Goal: Task Accomplishment & Management: Manage account settings

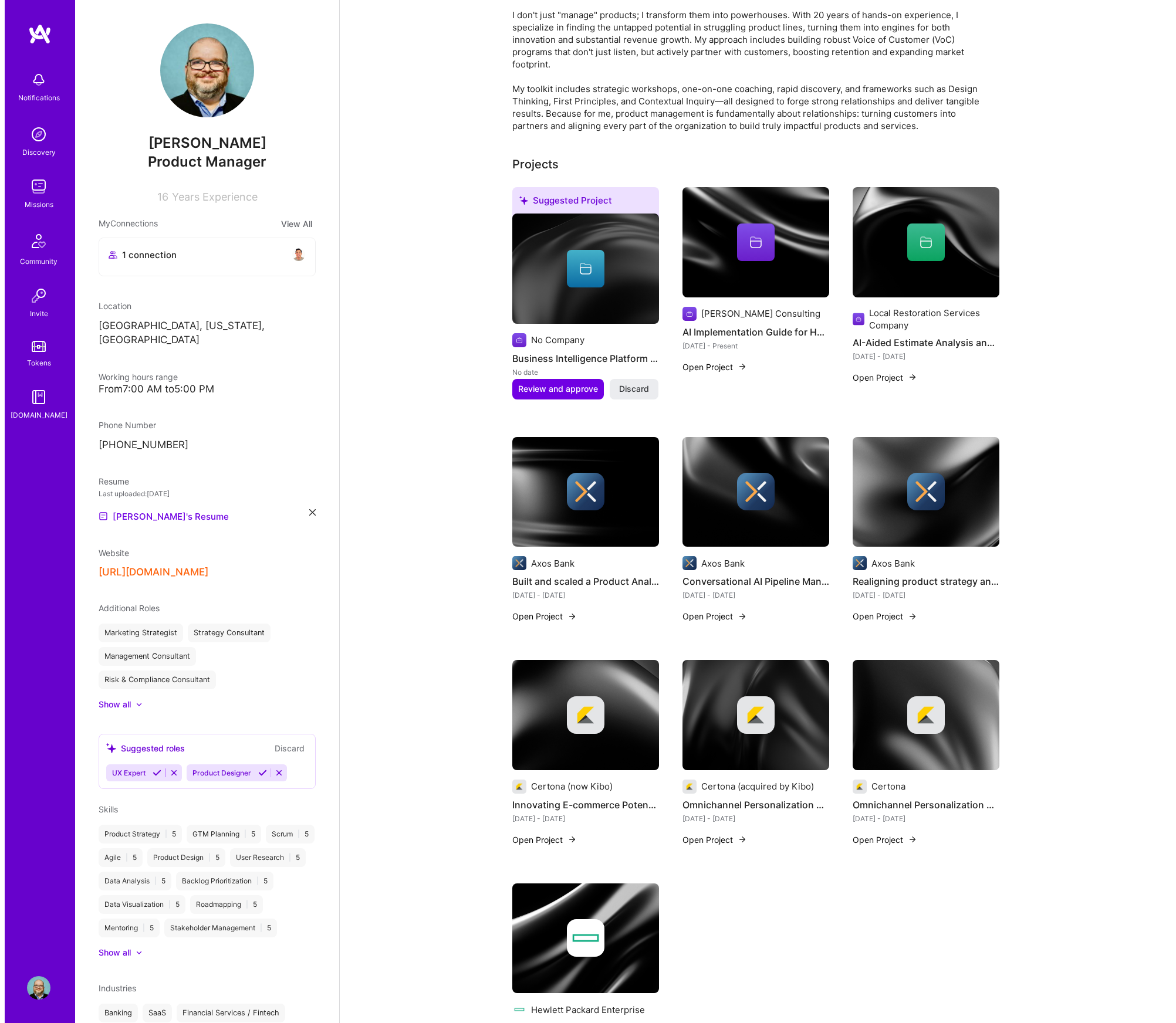
scroll to position [165, 0]
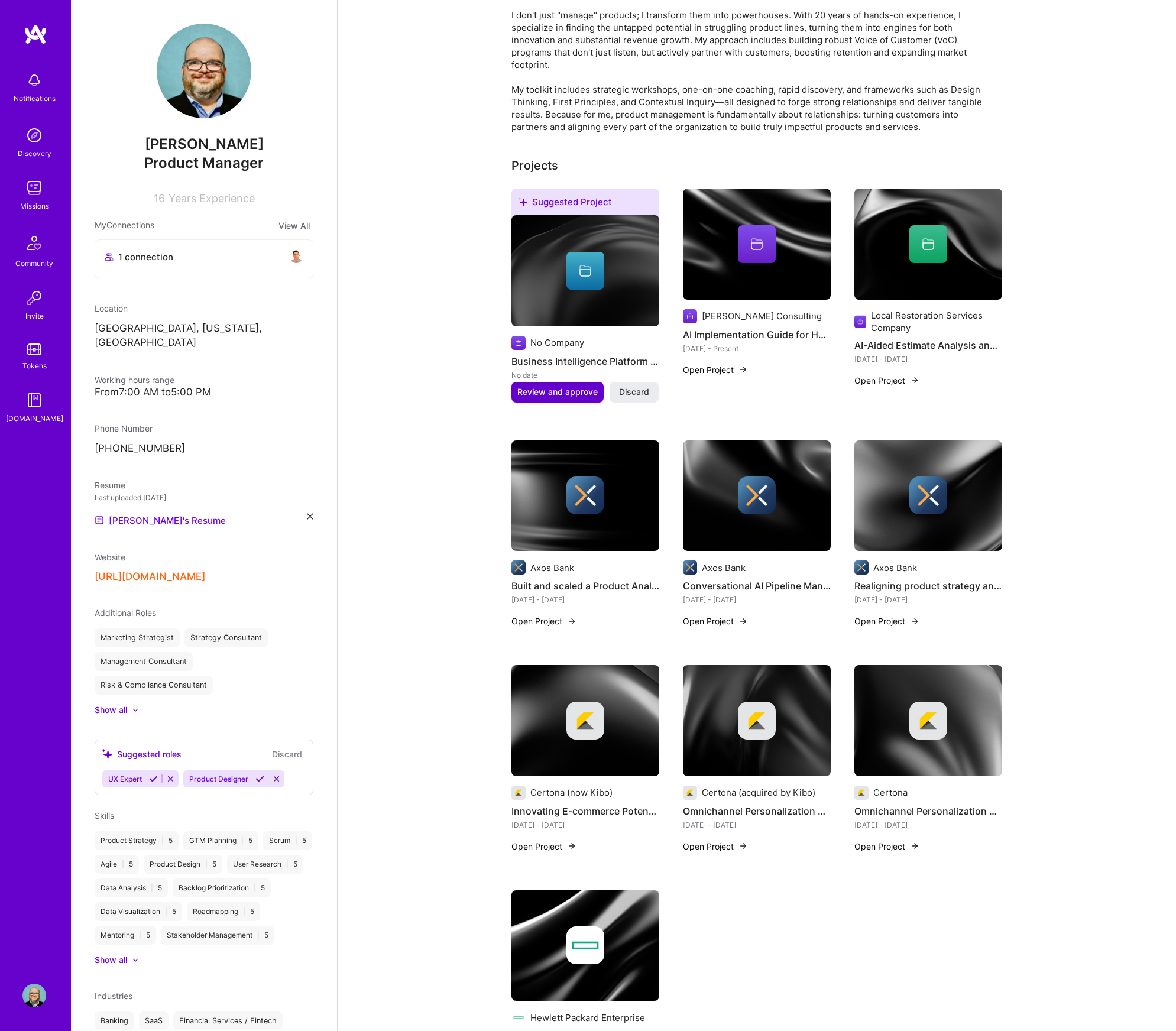
click at [560, 391] on span "Review and approve" at bounding box center [557, 392] width 81 height 12
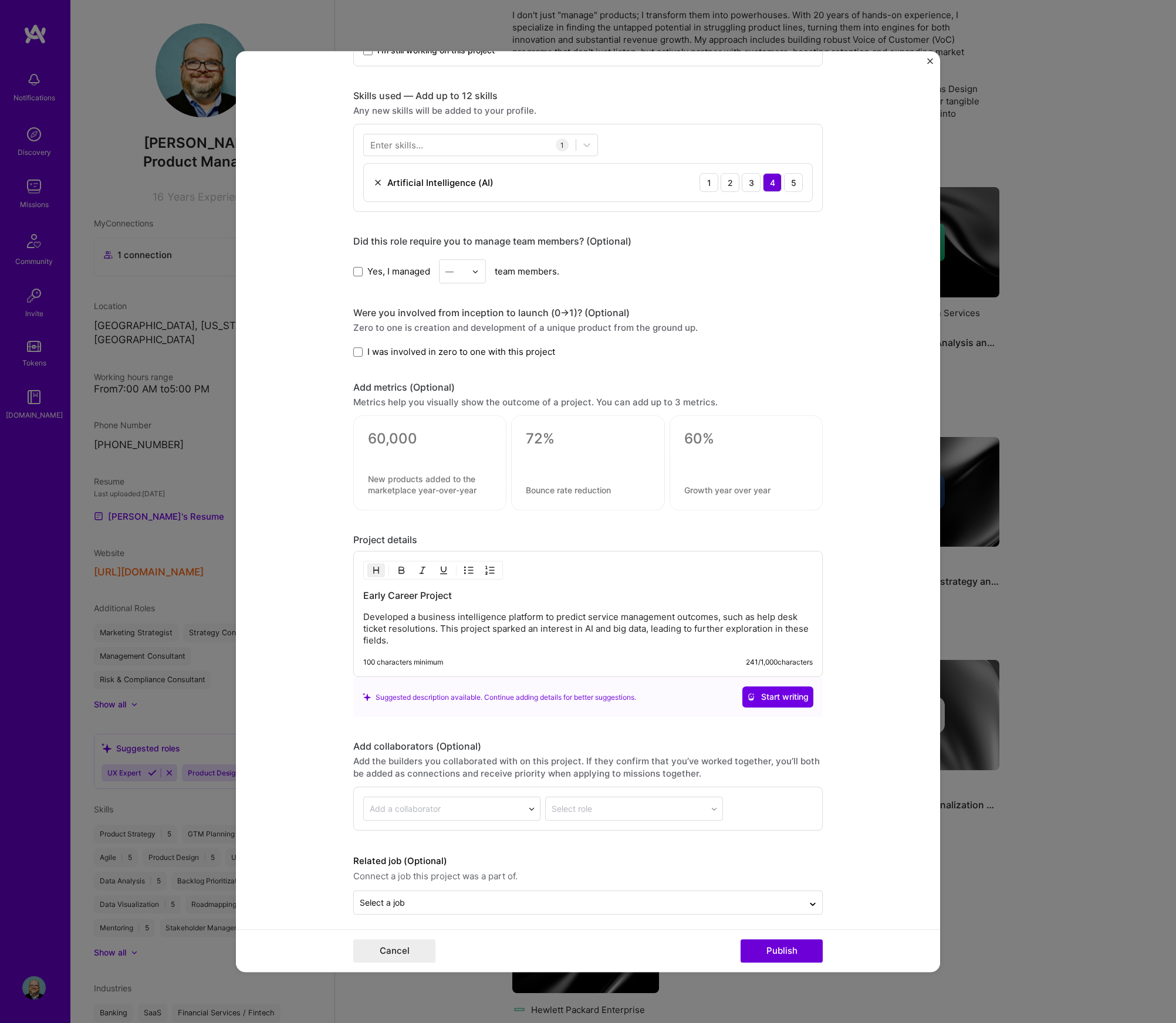
scroll to position [556, 0]
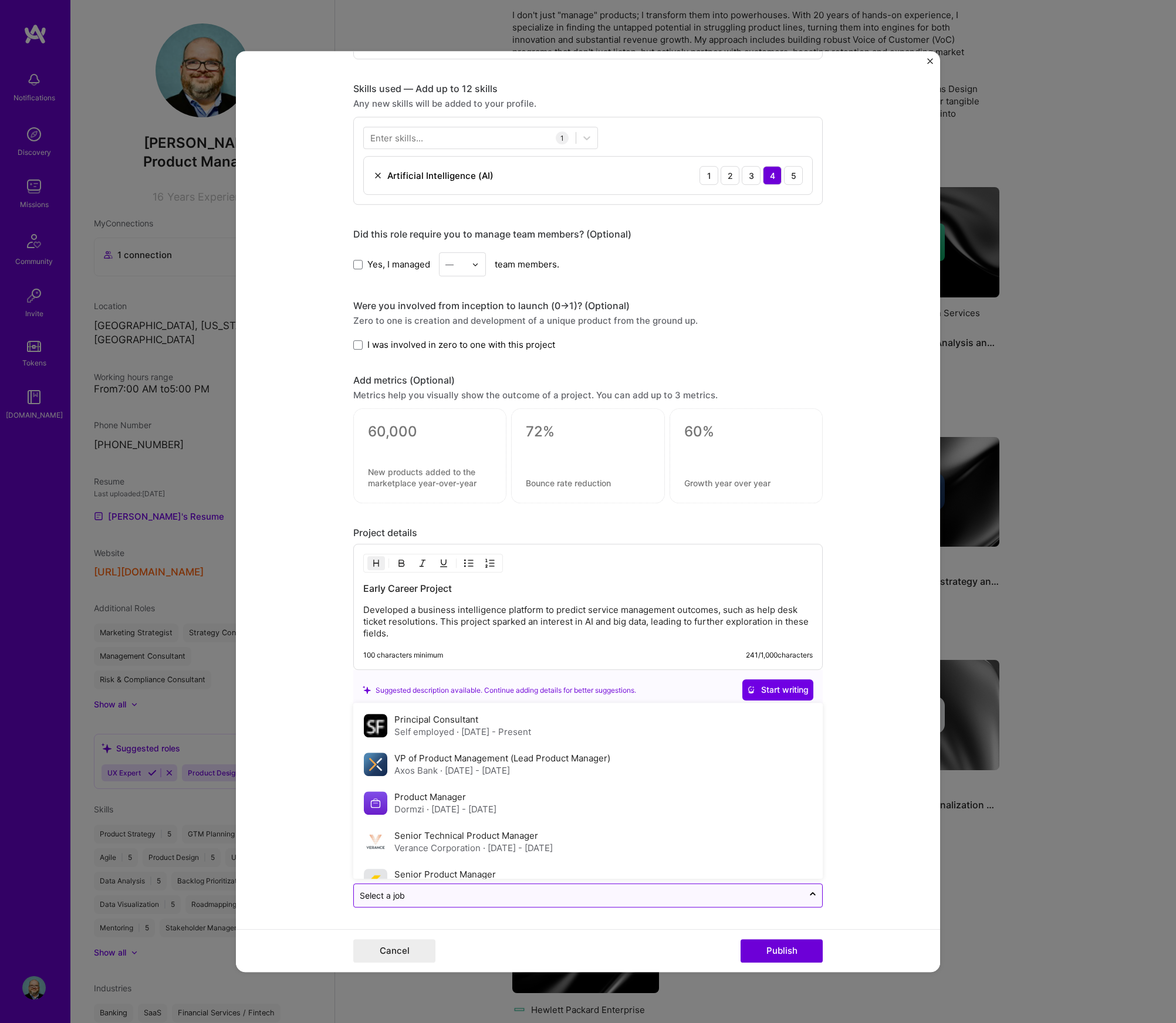
click at [765, 896] on input "text" at bounding box center [578, 896] width 438 height 13
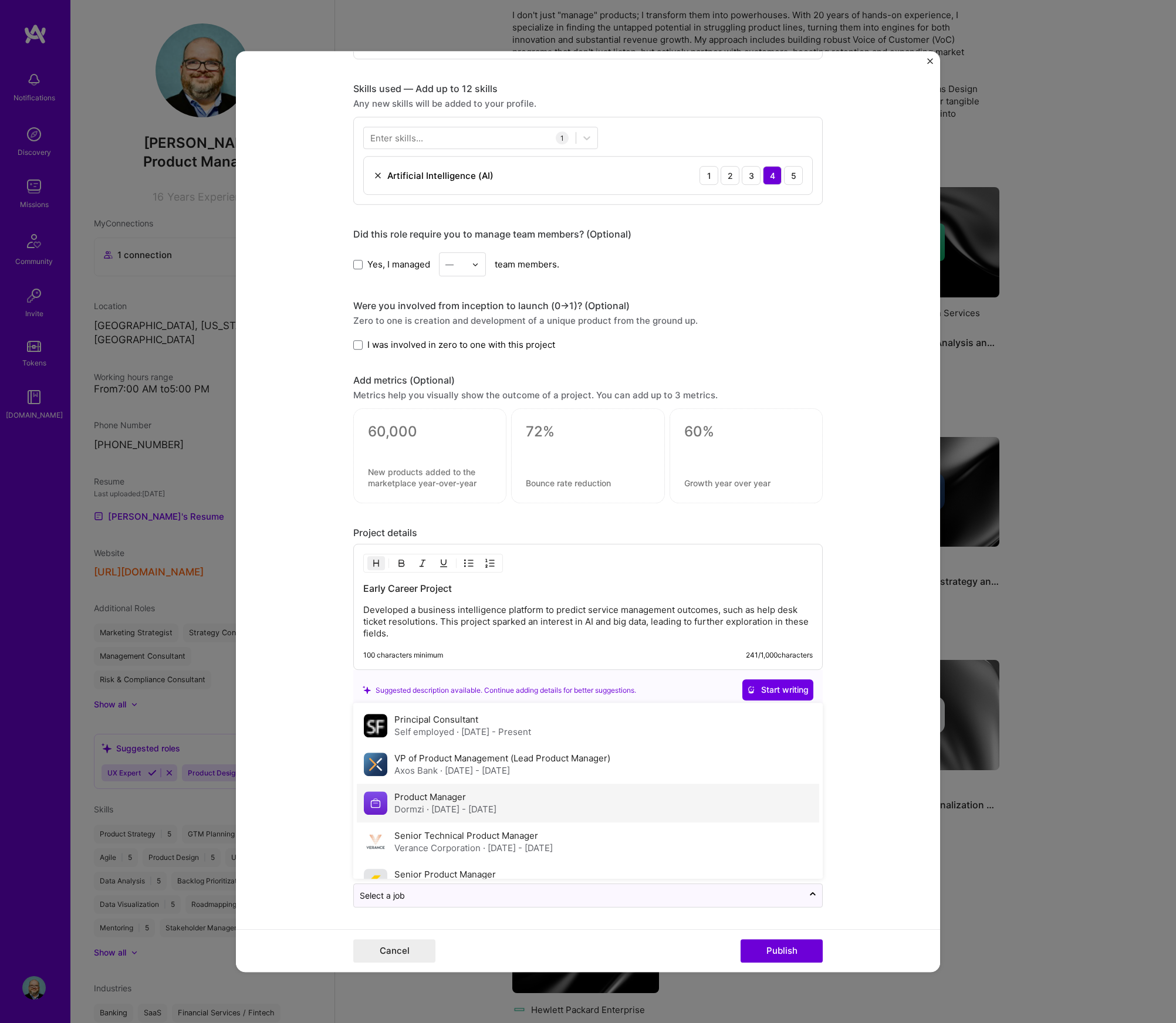
scroll to position [180, 0]
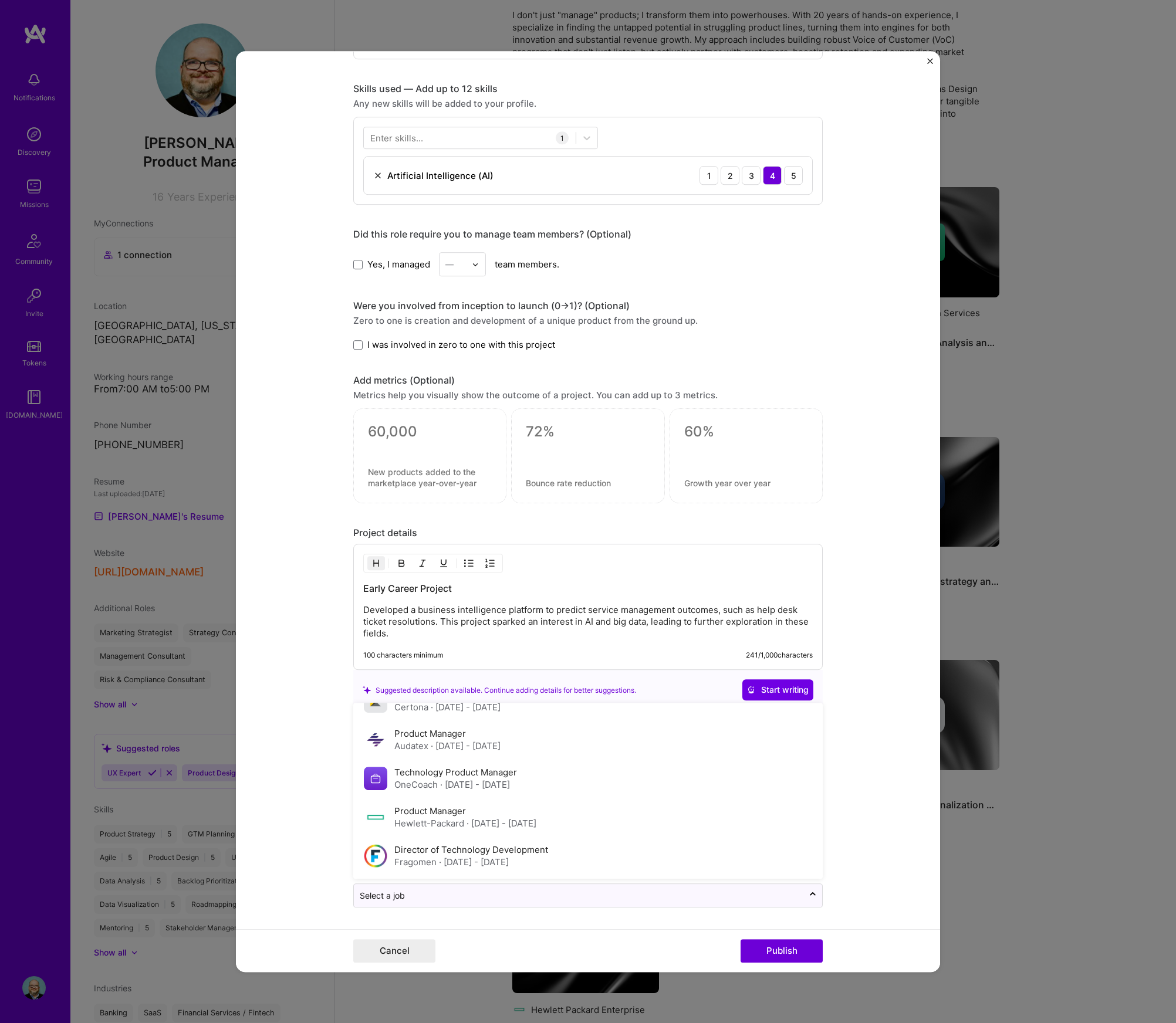
click at [664, 817] on div "Product Manager Hewlett-Packard · [DATE] - [DATE]" at bounding box center [588, 817] width 462 height 39
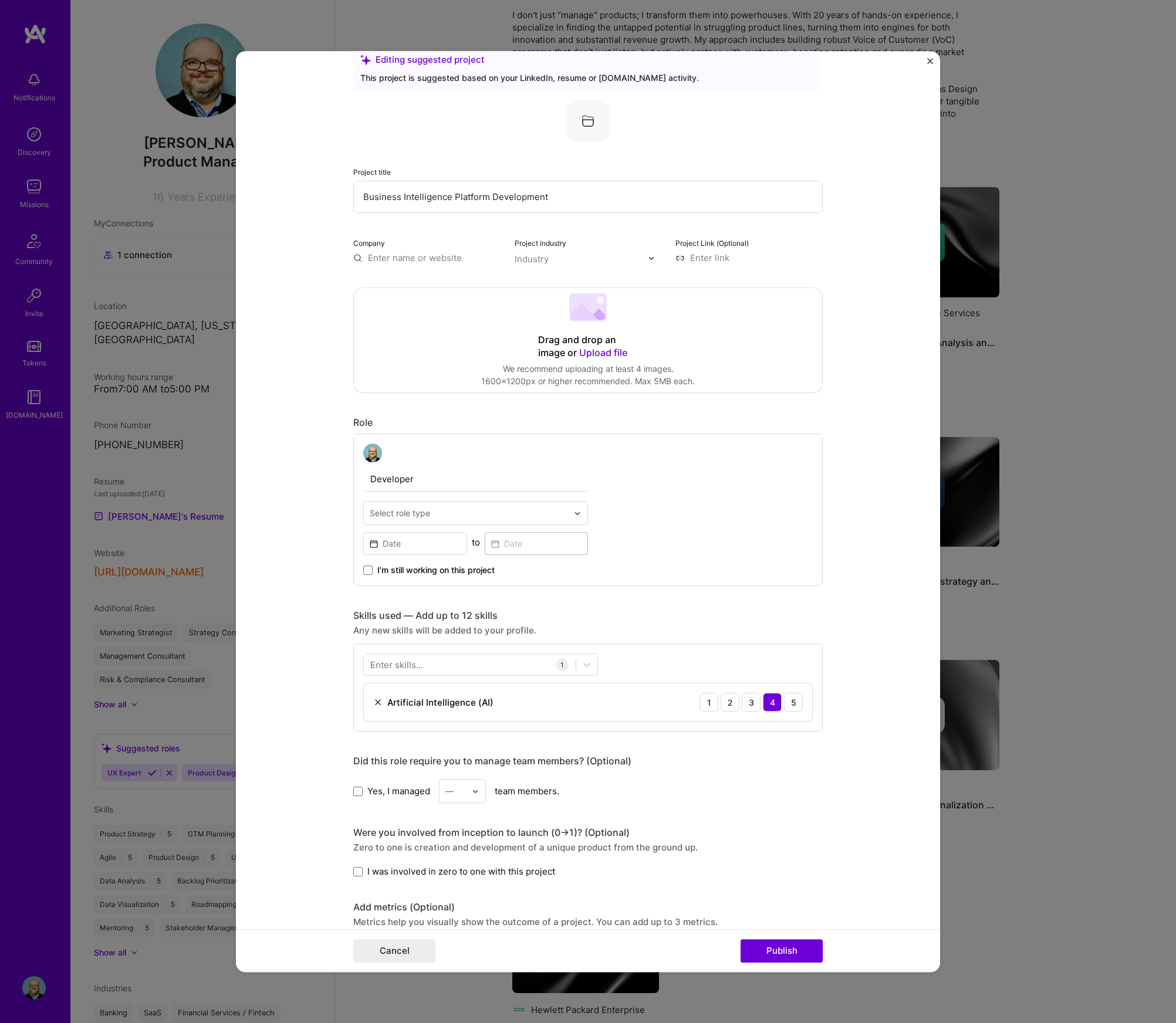
scroll to position [0, 0]
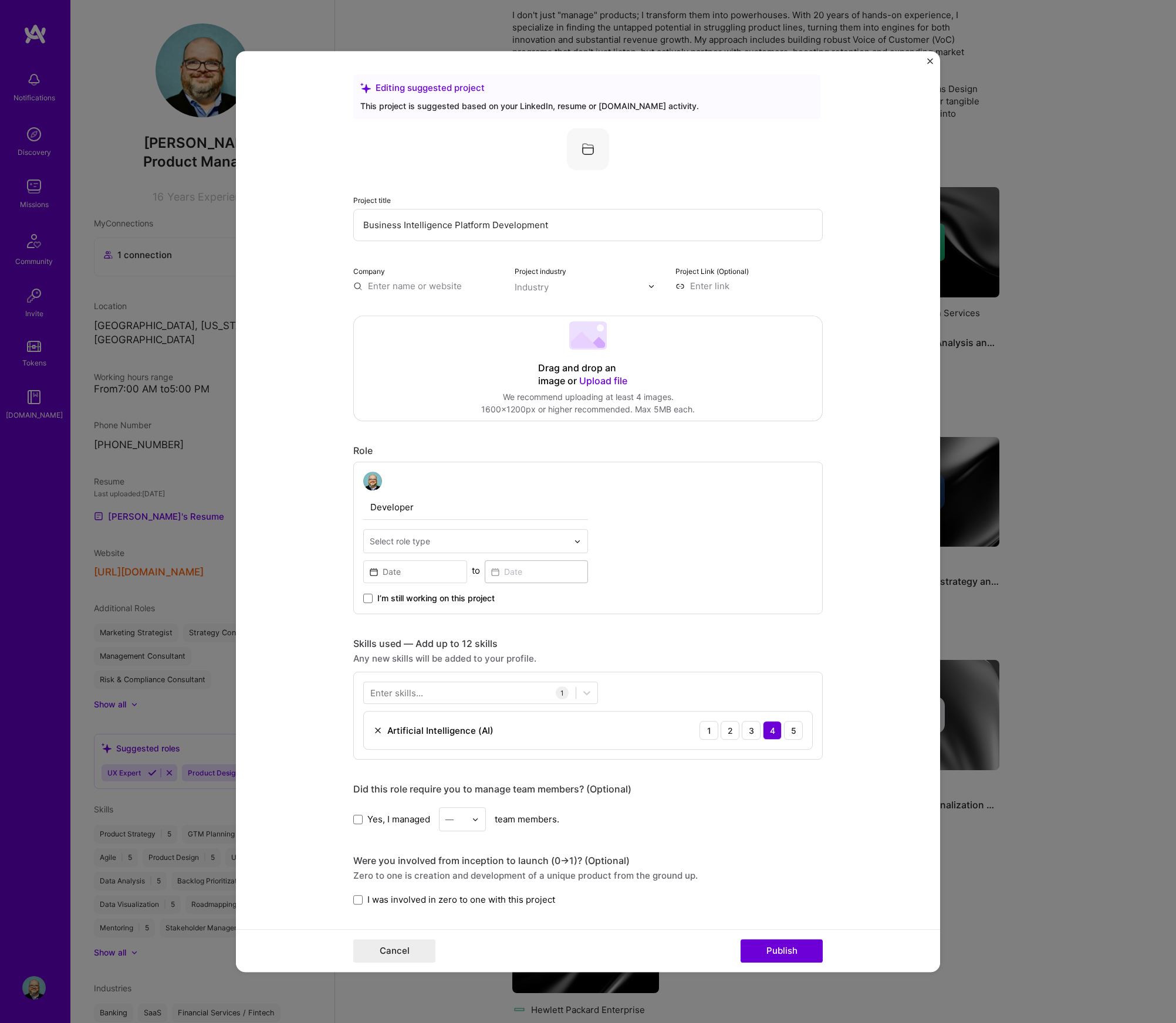
click at [432, 293] on div "Editing suggested project This project is suggested based on your LinkedIn, res…" at bounding box center [588, 767] width 469 height 1387
click at [430, 286] on input "text" at bounding box center [427, 286] width 148 height 13
click at [406, 354] on span "Hewlett Packard Enterprise" at bounding box center [445, 353] width 114 height 13
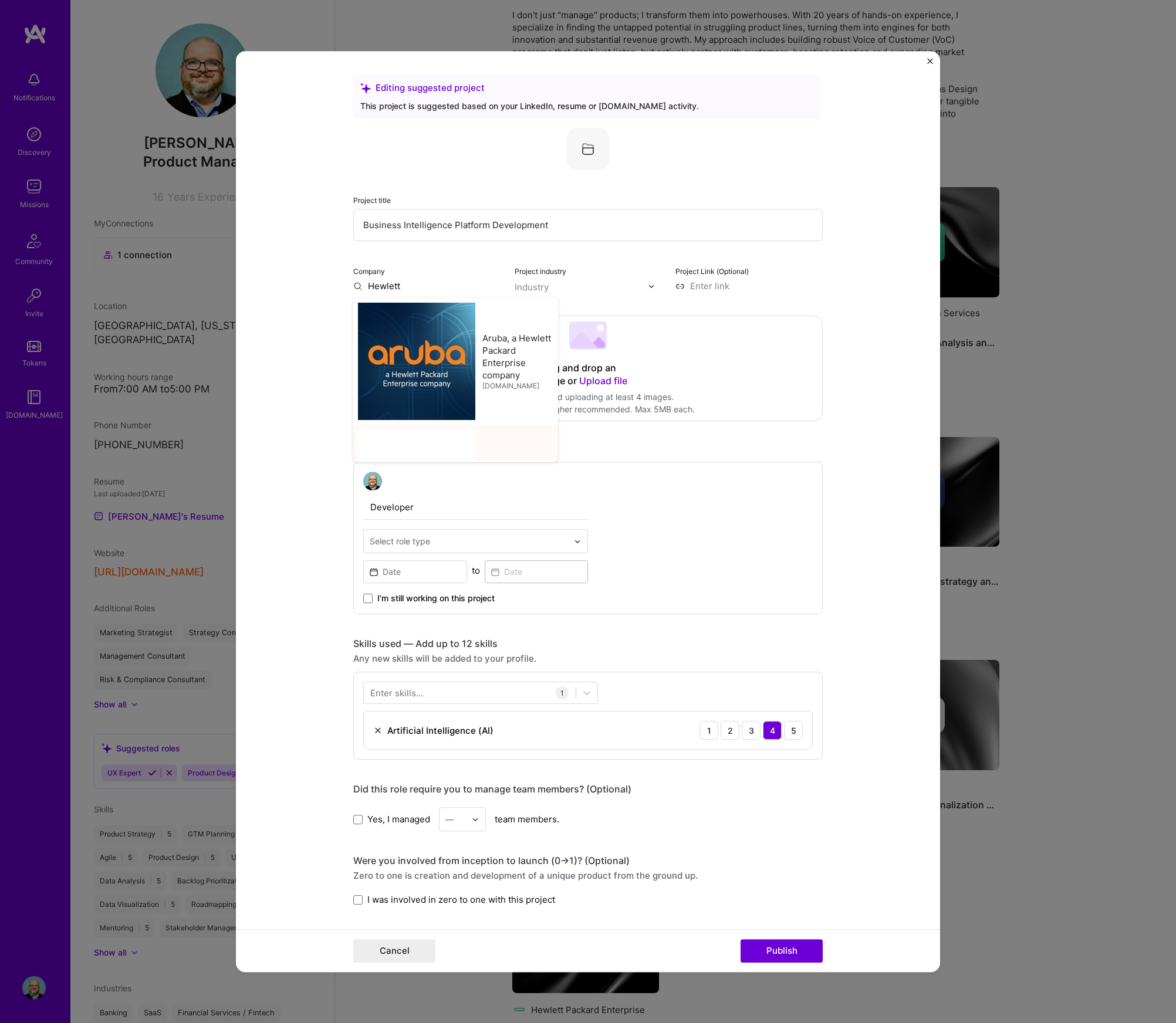
type input "Hewlett Packard Enterprise"
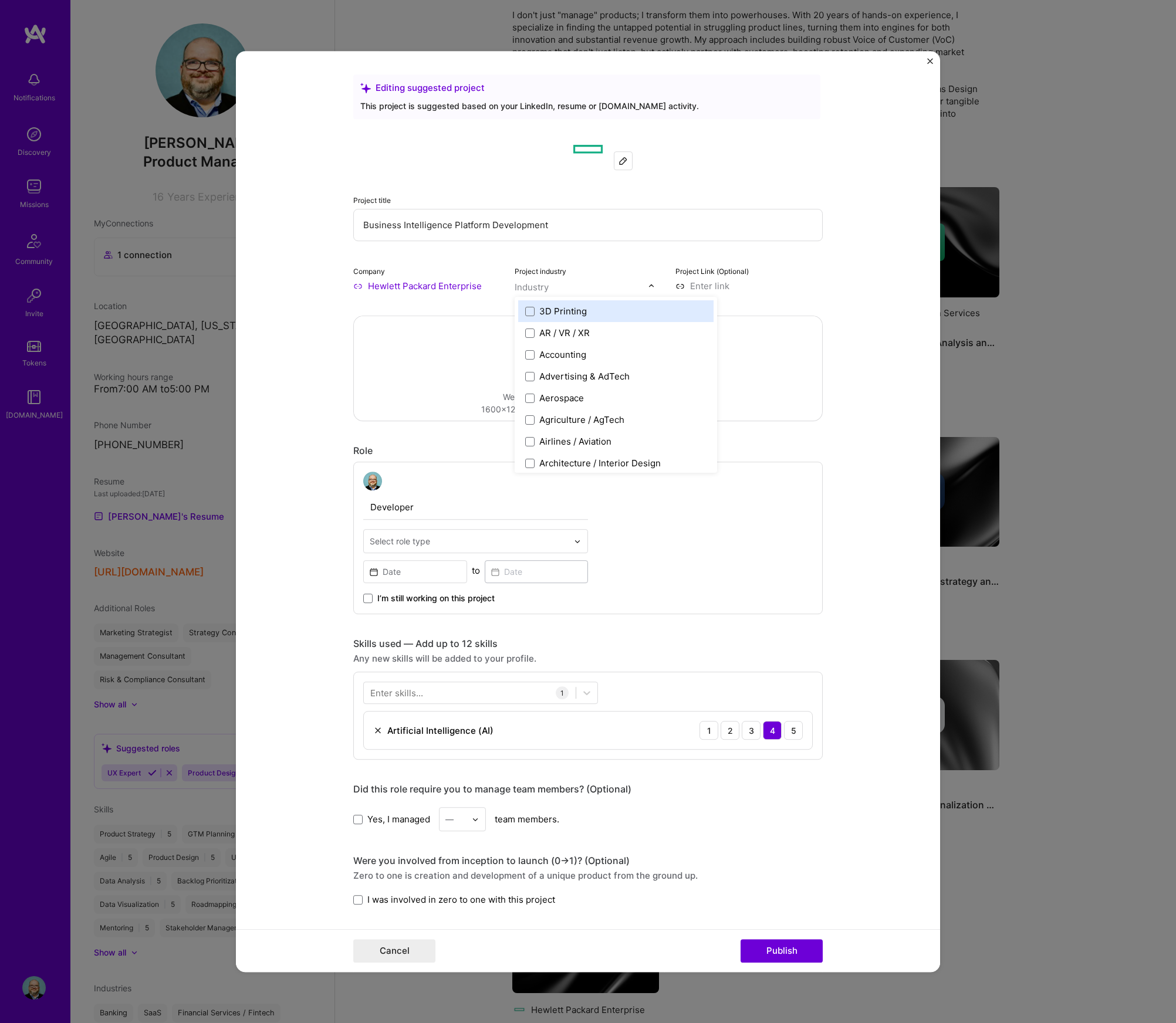
click at [525, 290] on div "Industry" at bounding box center [531, 287] width 34 height 13
type input "b"
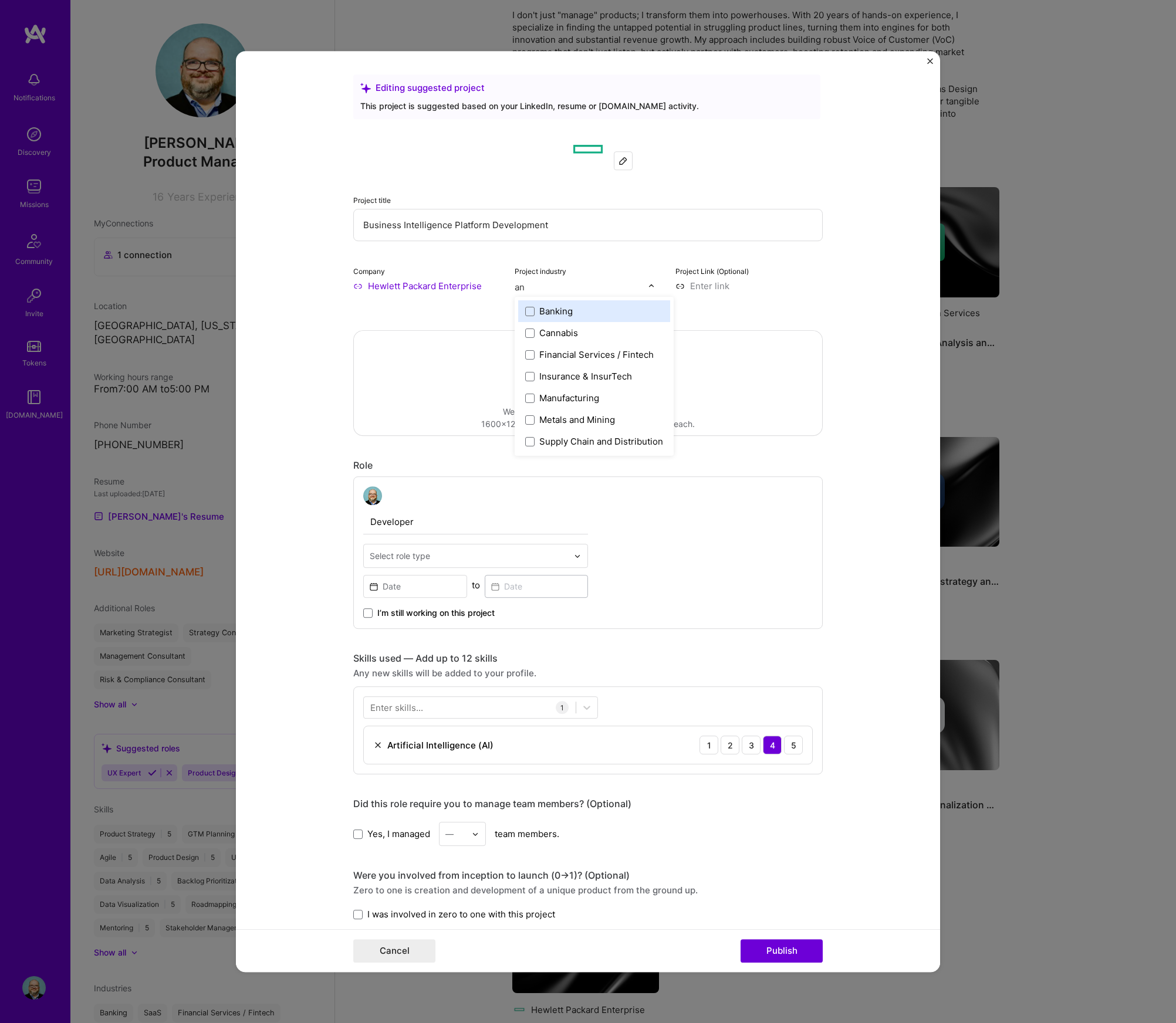
type input "a"
type input "s"
type input "soft"
click at [528, 310] on span at bounding box center [529, 311] width 9 height 9
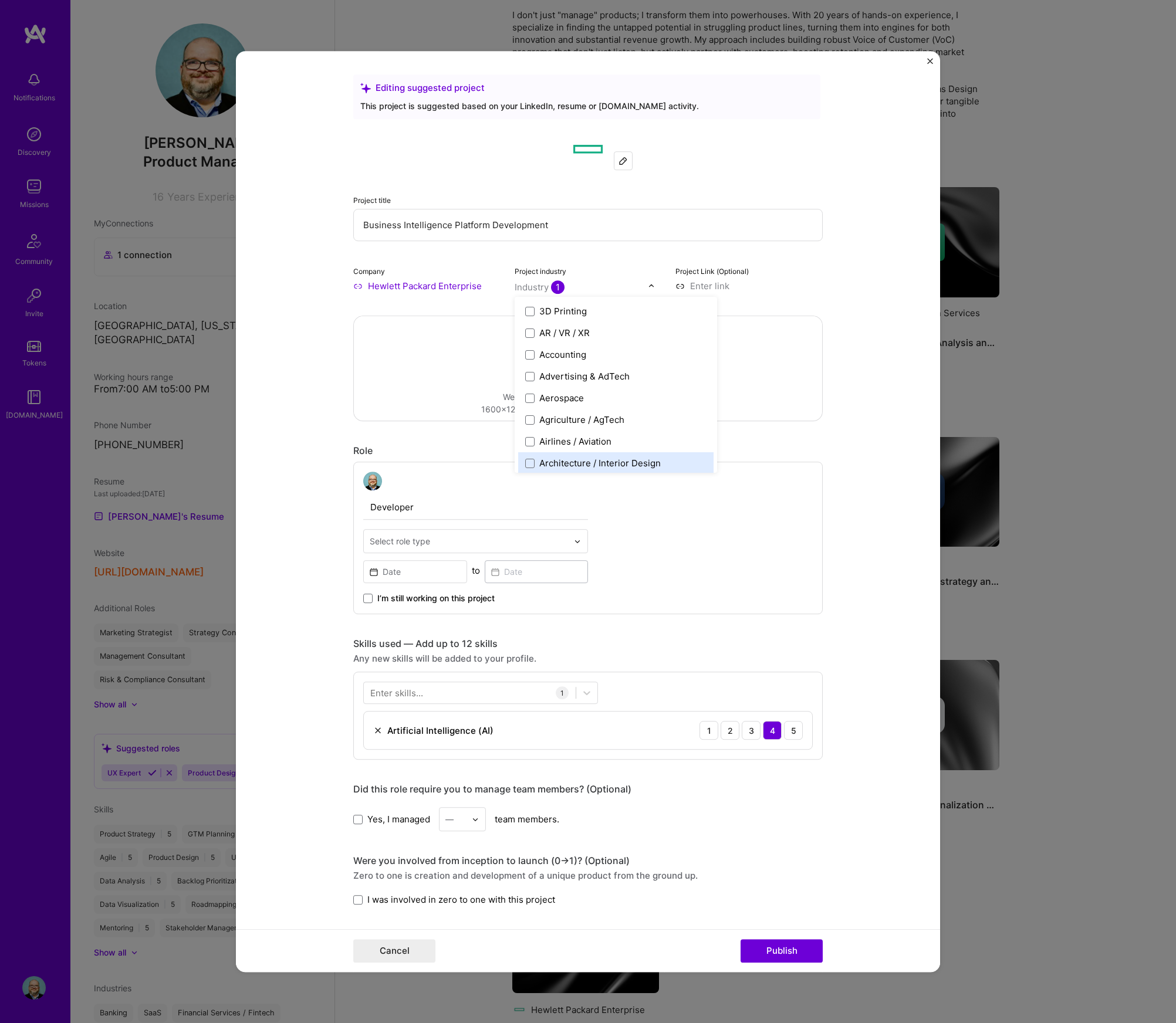
click at [415, 511] on input "Developer" at bounding box center [475, 507] width 224 height 24
drag, startPoint x: 402, startPoint y: 502, endPoint x: 339, endPoint y: 493, distance: 63.6
click at [340, 493] on form "Editing suggested project This project is suggested based on your LinkedIn, res…" at bounding box center [588, 512] width 704 height 921
type input "Product Manager"
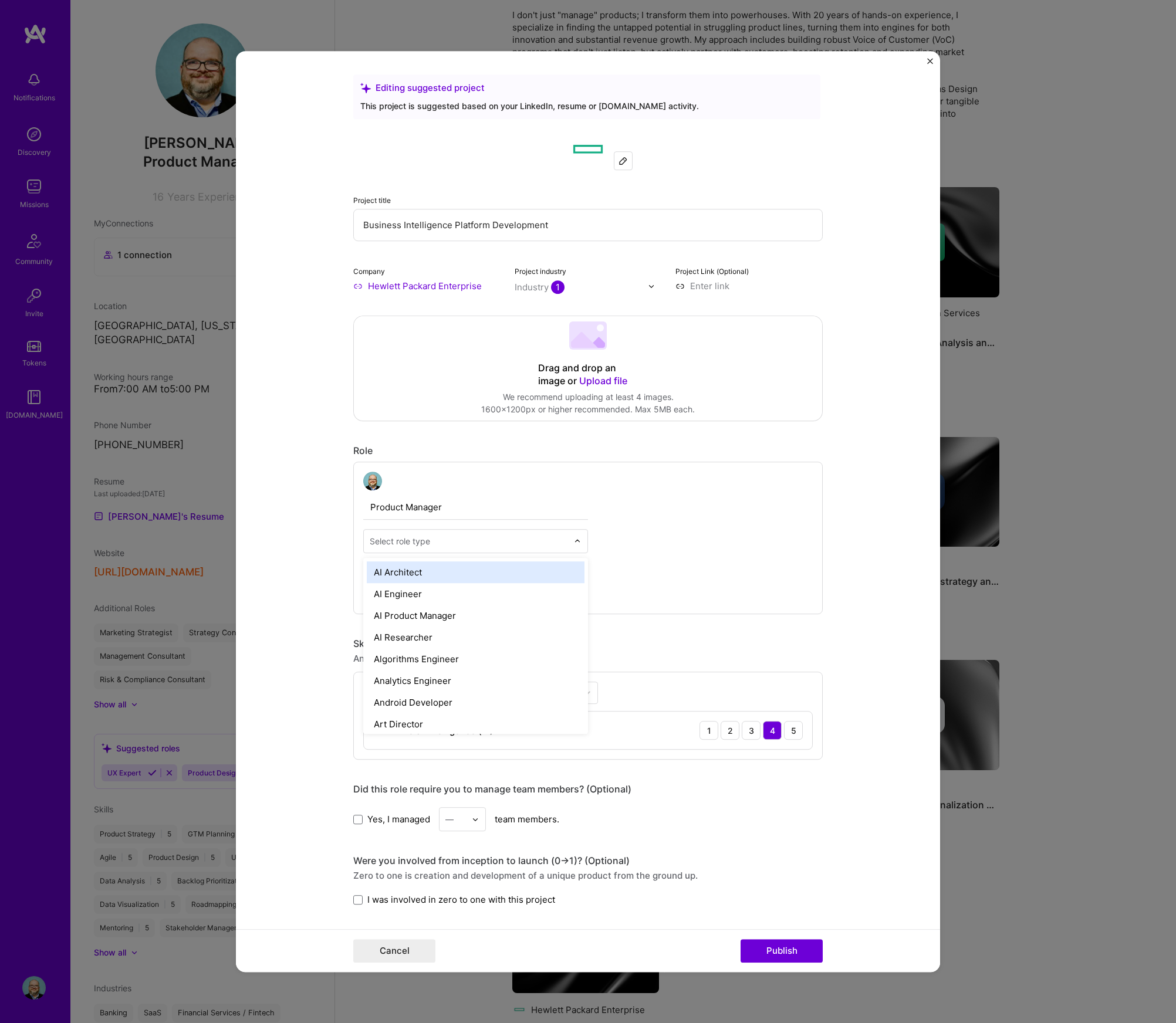
click at [434, 540] on input "text" at bounding box center [468, 541] width 198 height 13
type input "Product"
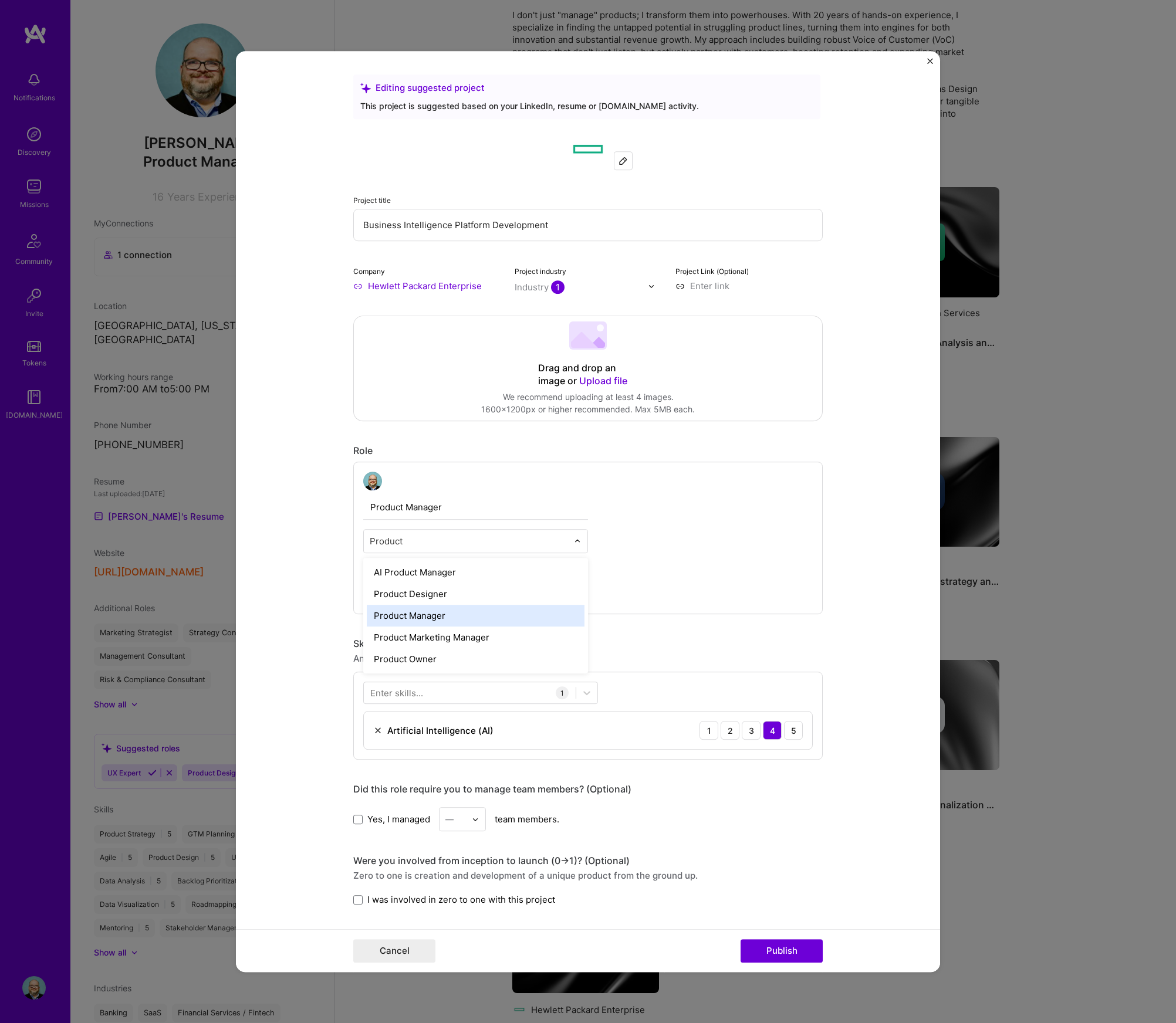
click at [403, 611] on div "Product Manager" at bounding box center [476, 616] width 218 height 22
click at [783, 947] on button "Publish" at bounding box center [781, 950] width 82 height 24
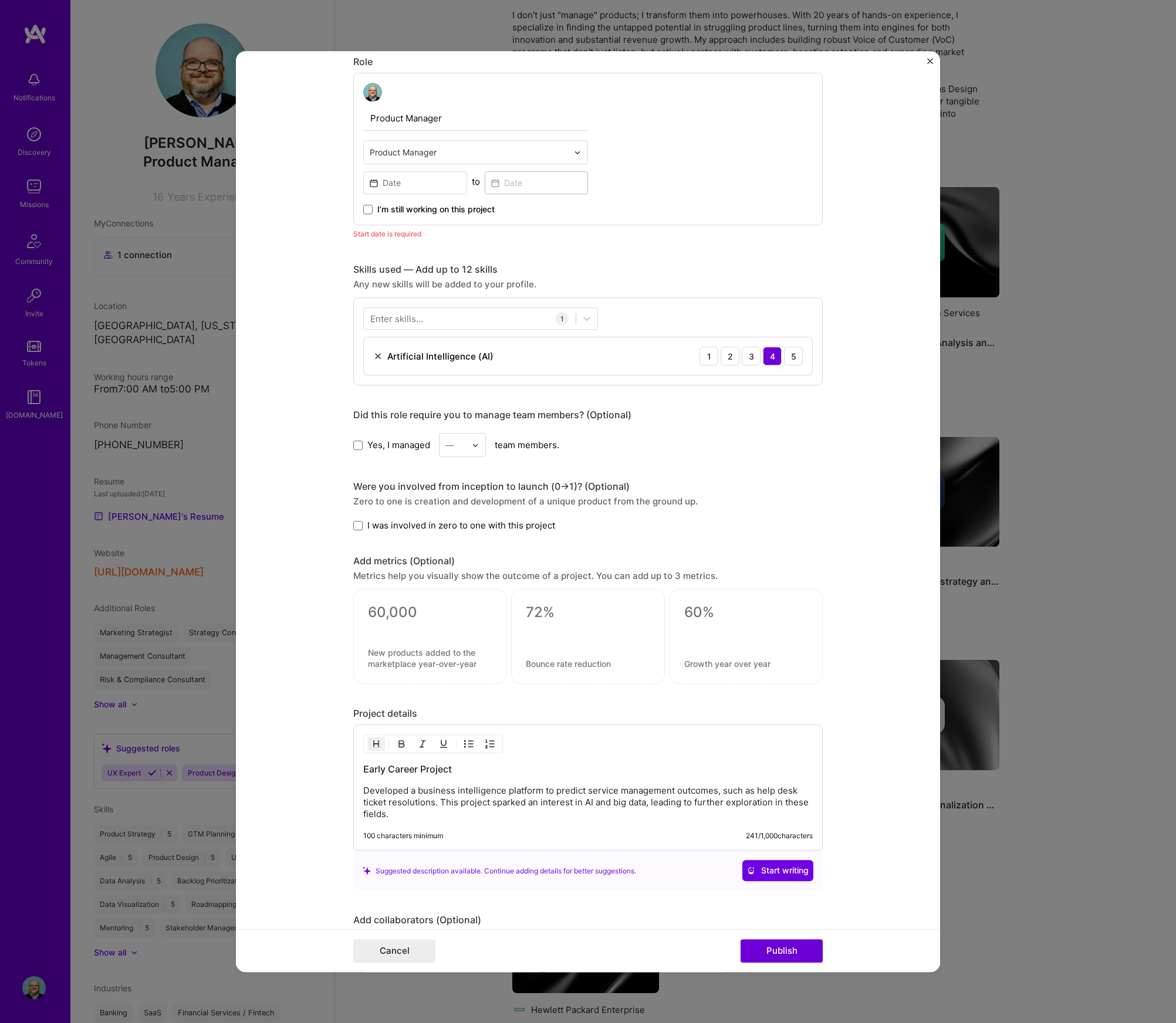
scroll to position [394, 0]
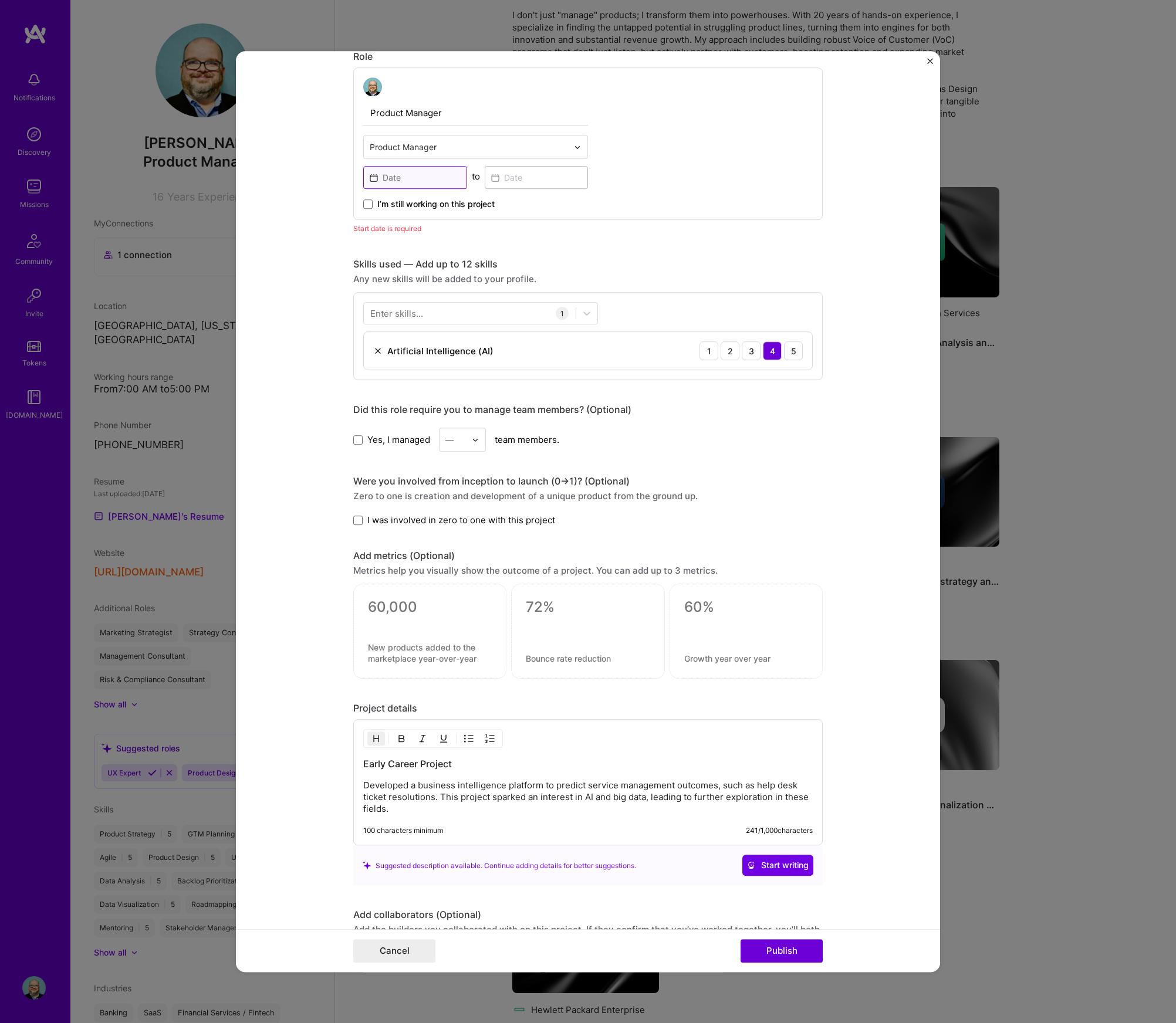
click at [397, 177] on input at bounding box center [414, 177] width 104 height 23
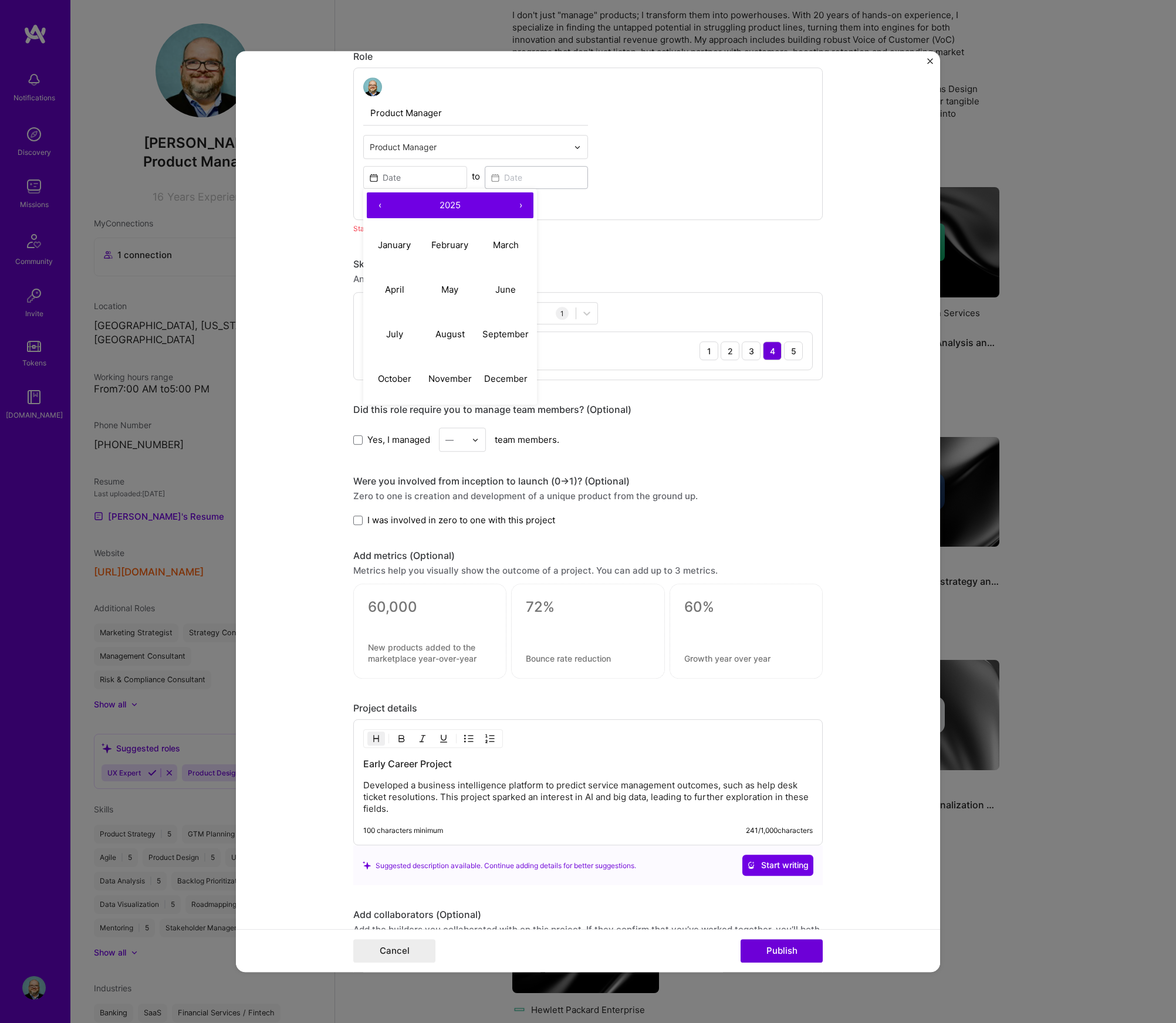
click at [379, 209] on button "‹" at bounding box center [380, 205] width 26 height 26
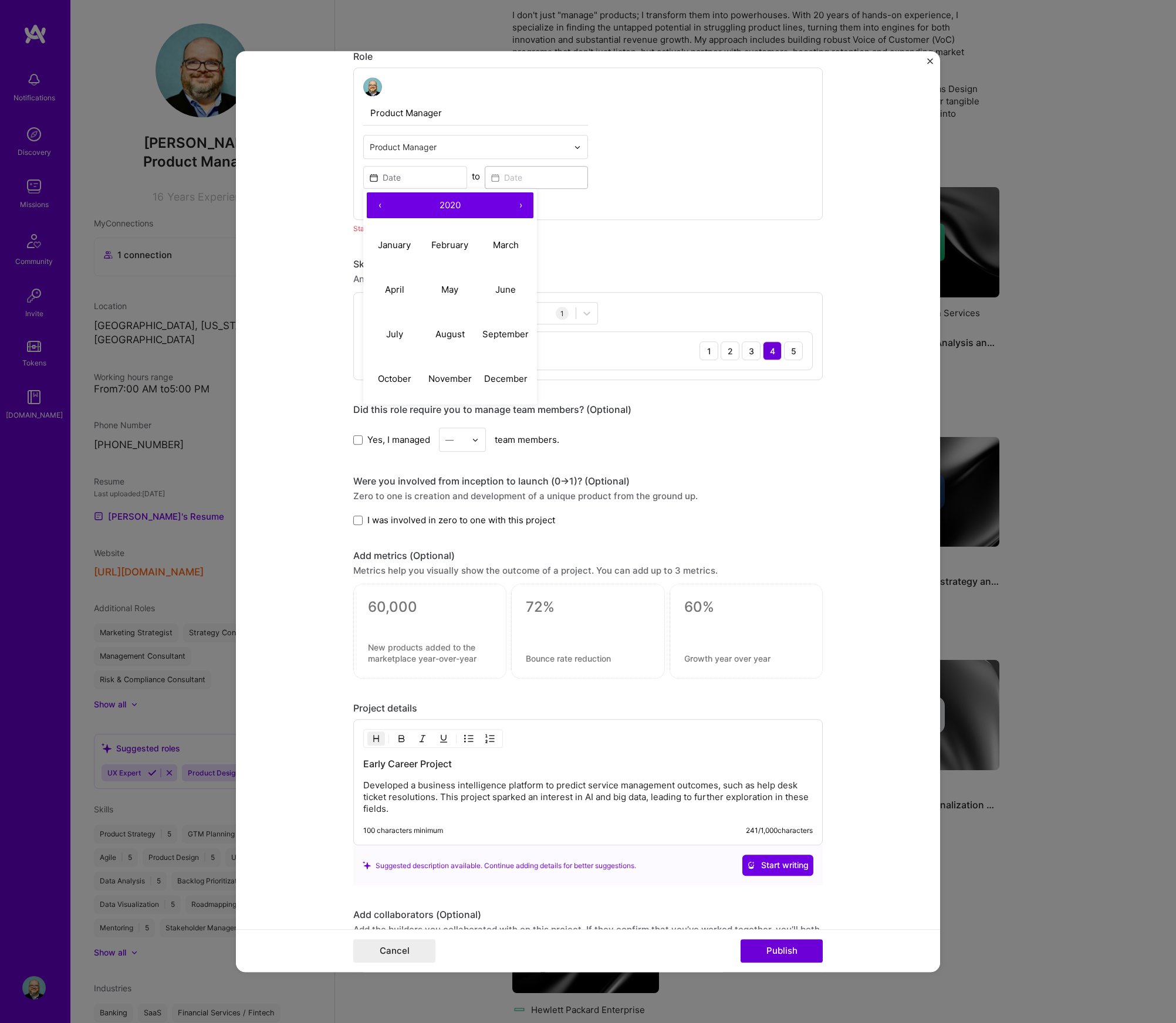
click at [379, 209] on button "‹" at bounding box center [380, 205] width 26 height 26
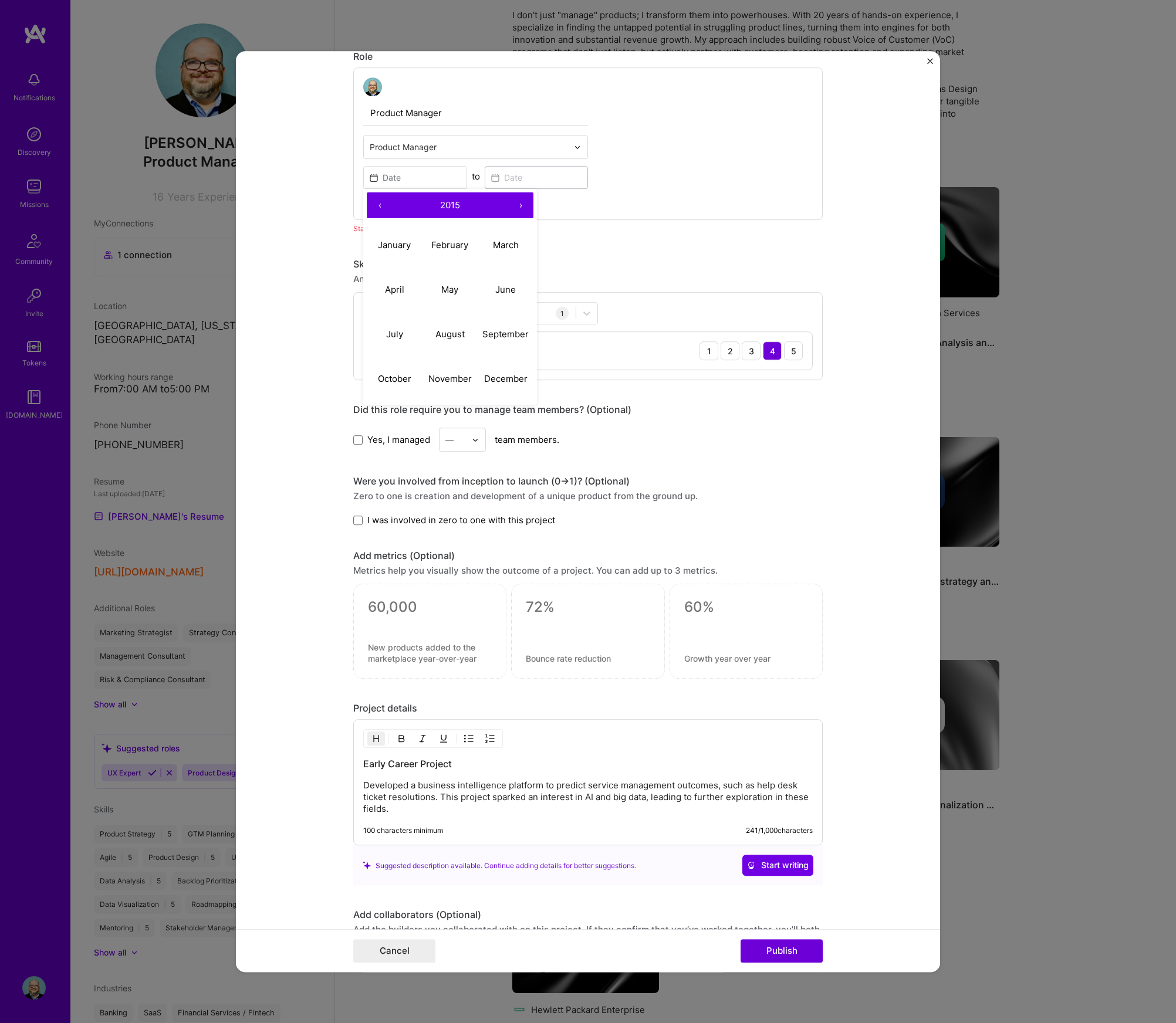
click at [379, 209] on button "‹" at bounding box center [380, 205] width 26 height 26
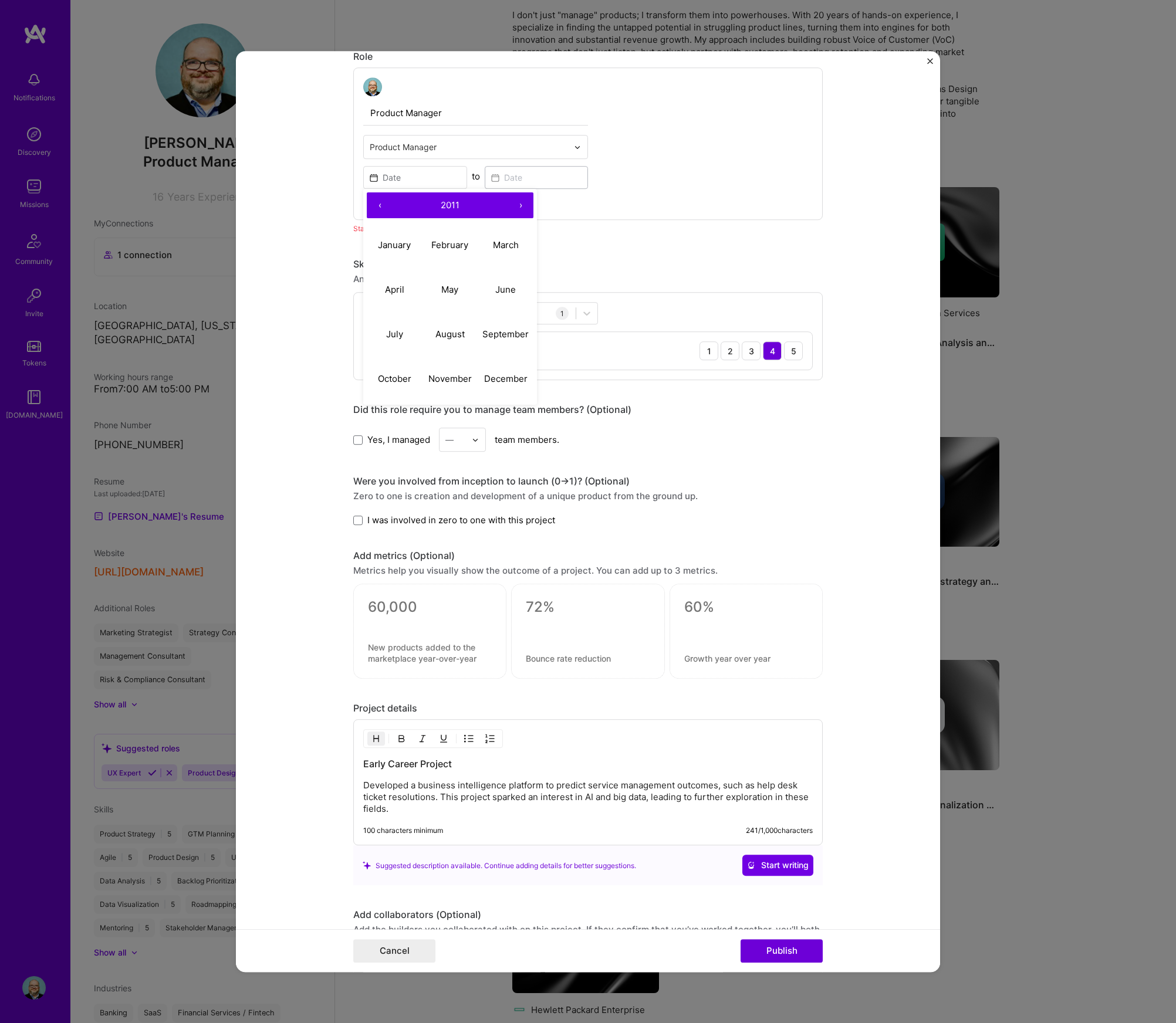
click at [379, 209] on button "‹" at bounding box center [380, 205] width 26 height 26
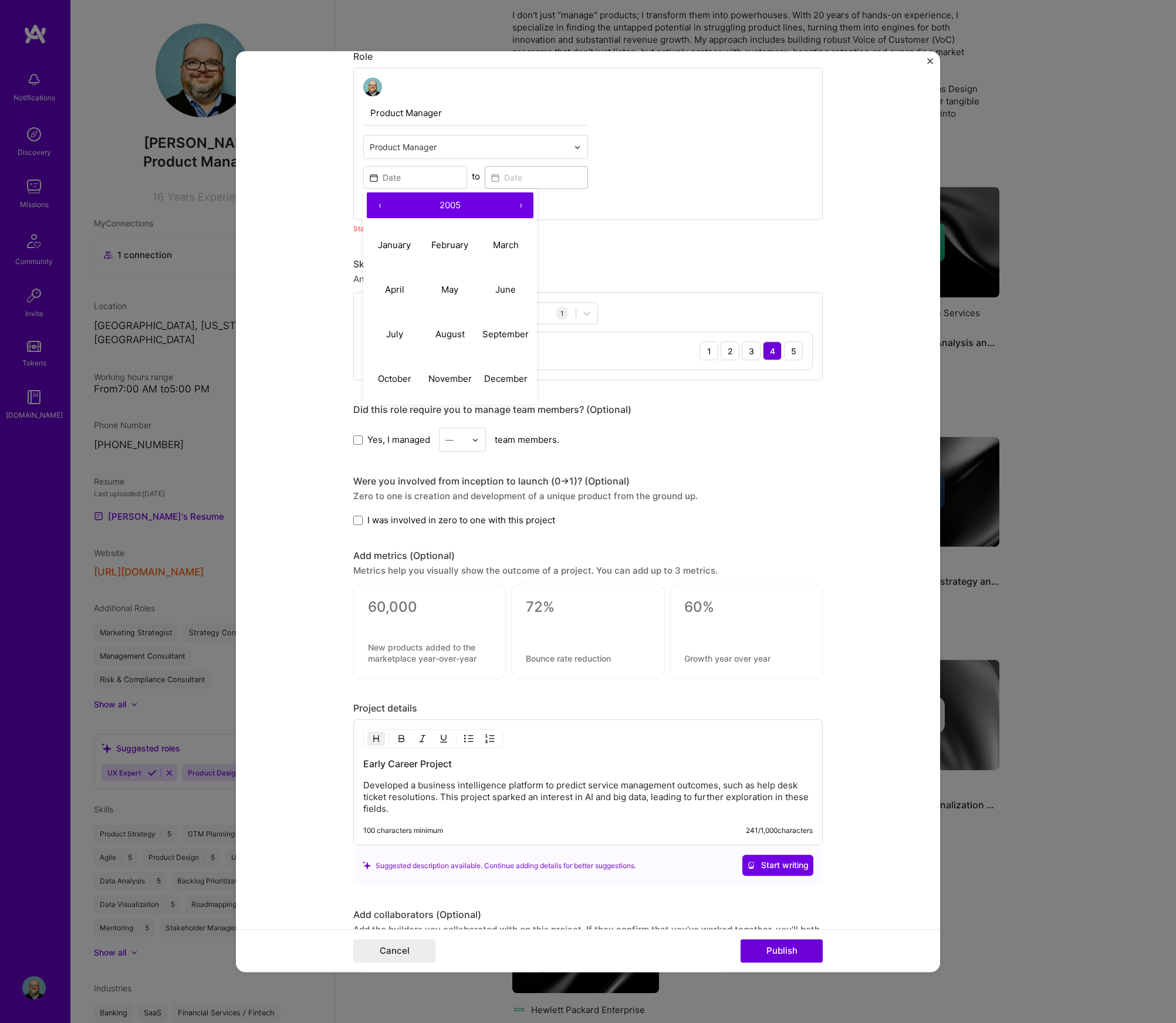
click at [379, 209] on button "‹" at bounding box center [380, 205] width 26 height 26
click at [388, 335] on abbr "July" at bounding box center [395, 333] width 17 height 11
type input "[DATE]"
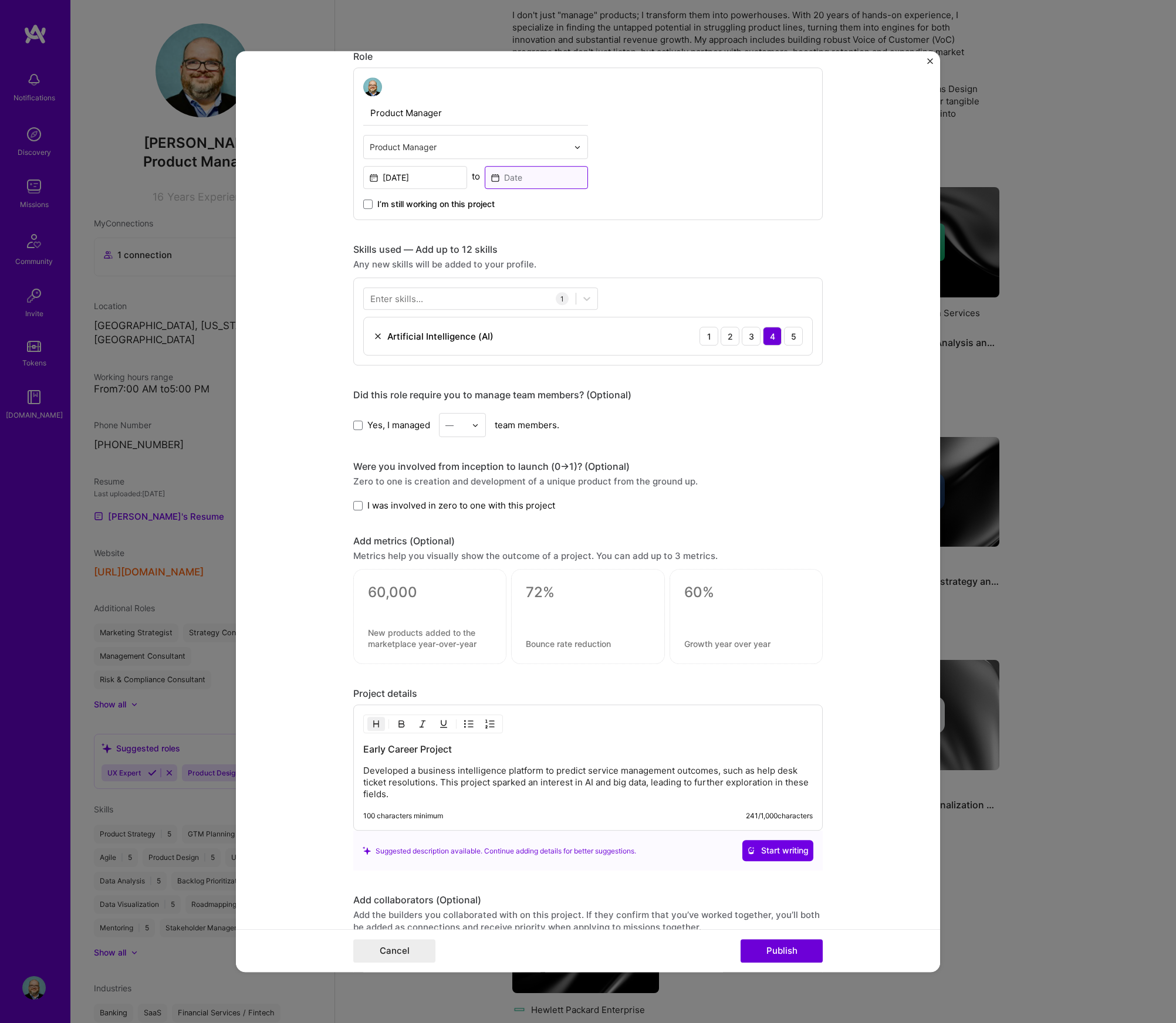
click at [522, 170] on input at bounding box center [536, 177] width 104 height 23
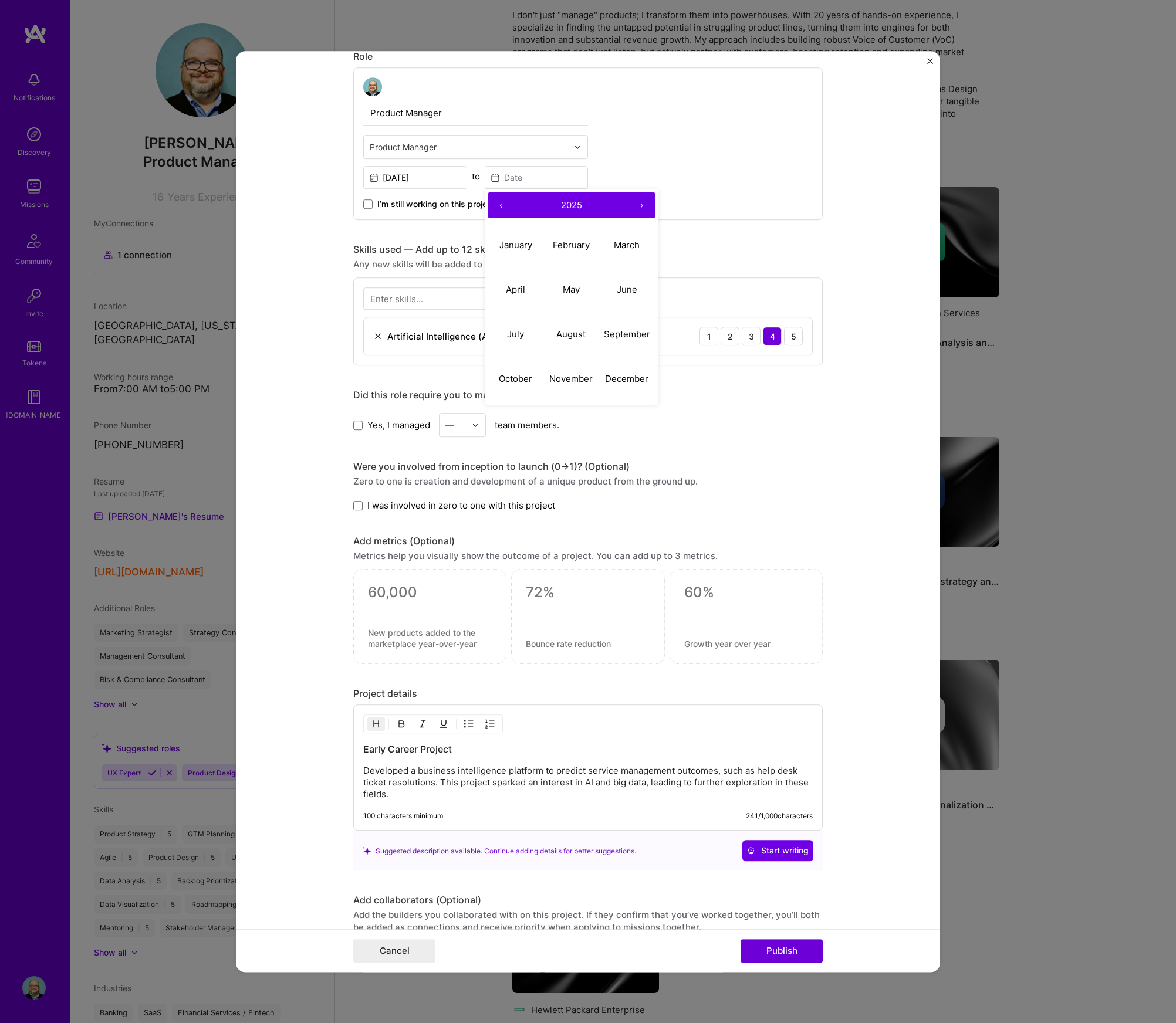
click at [496, 205] on button "‹" at bounding box center [501, 205] width 26 height 26
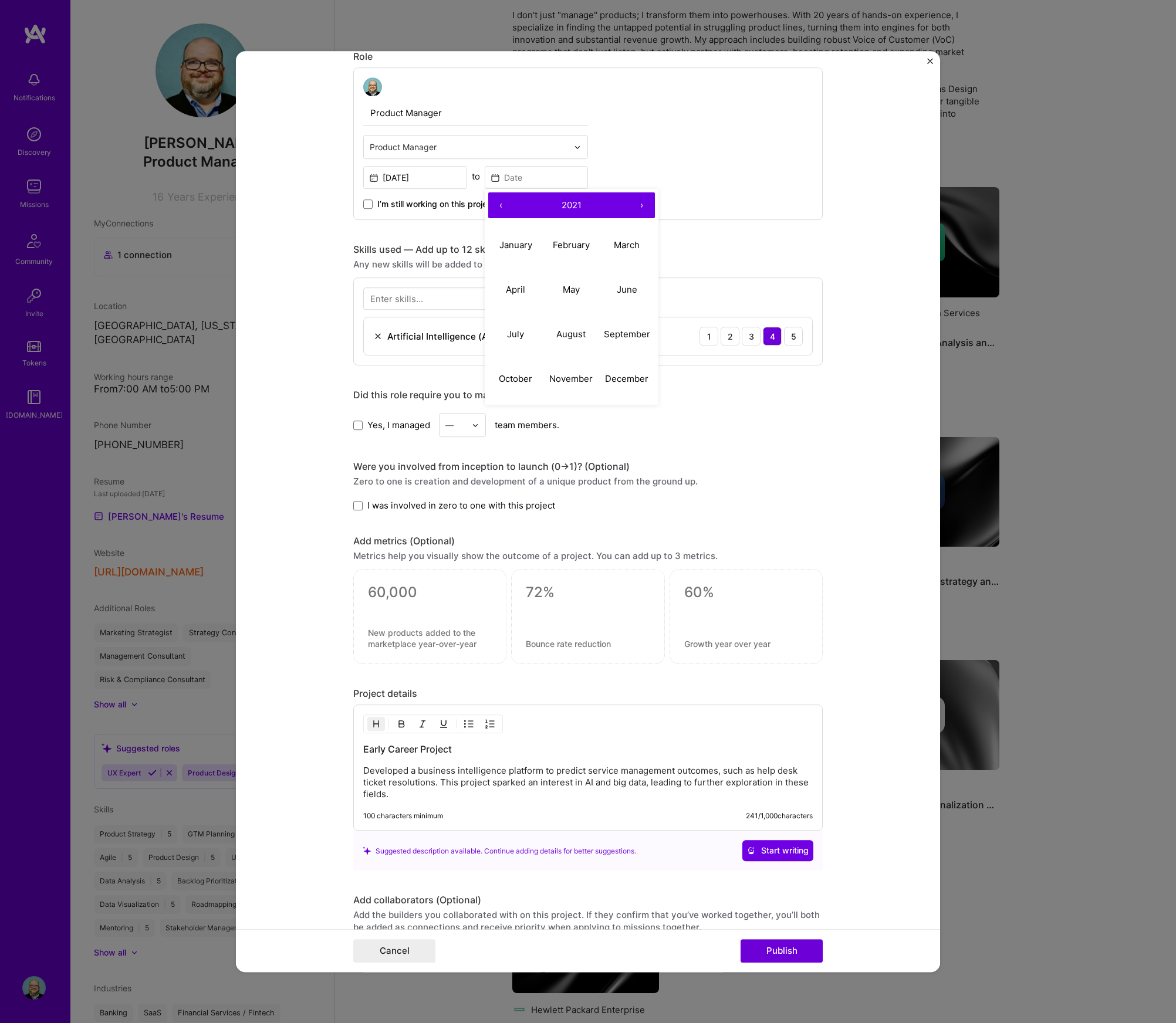
click at [496, 205] on button "‹" at bounding box center [501, 205] width 26 height 26
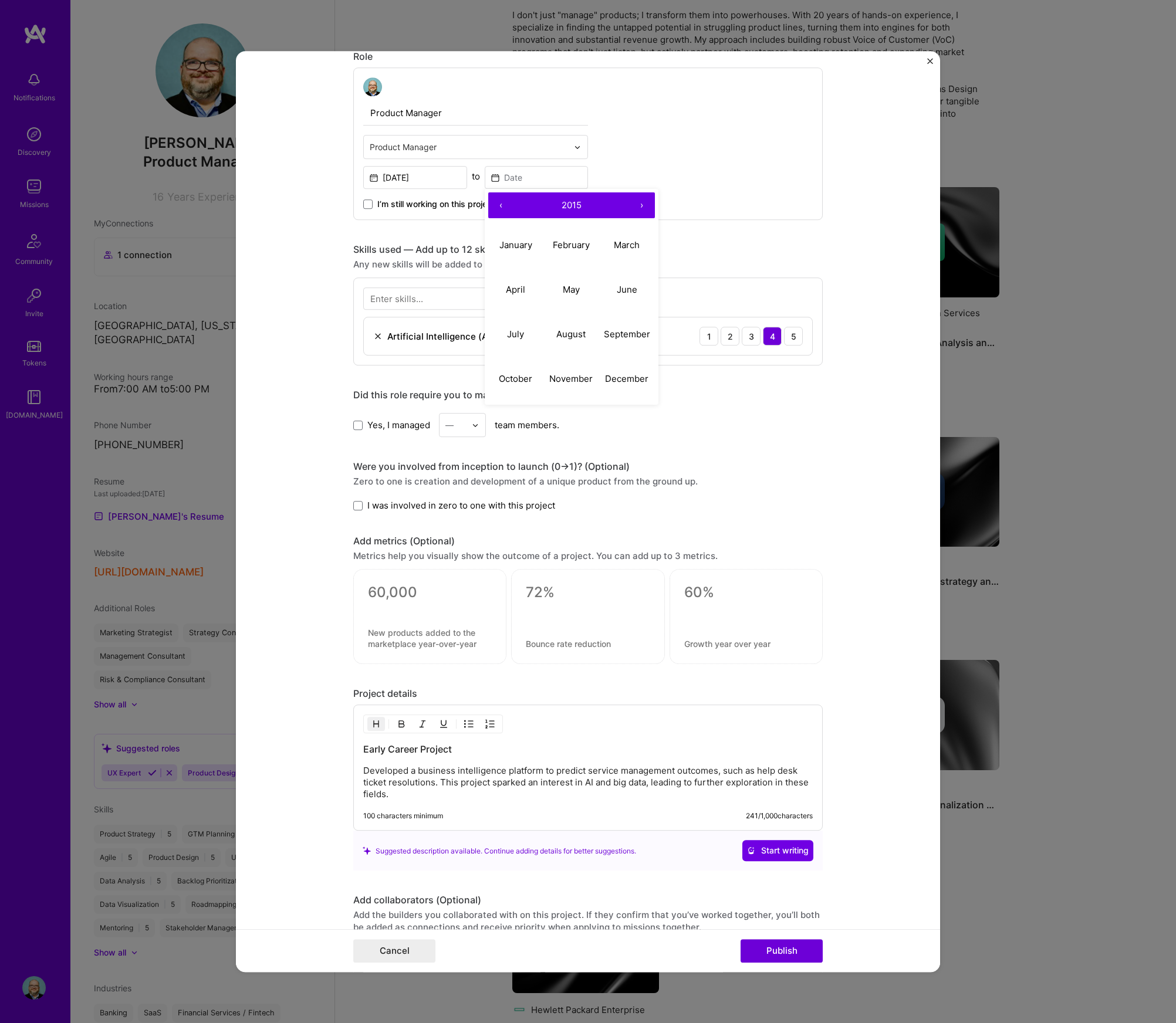
click at [496, 205] on button "‹" at bounding box center [501, 205] width 26 height 26
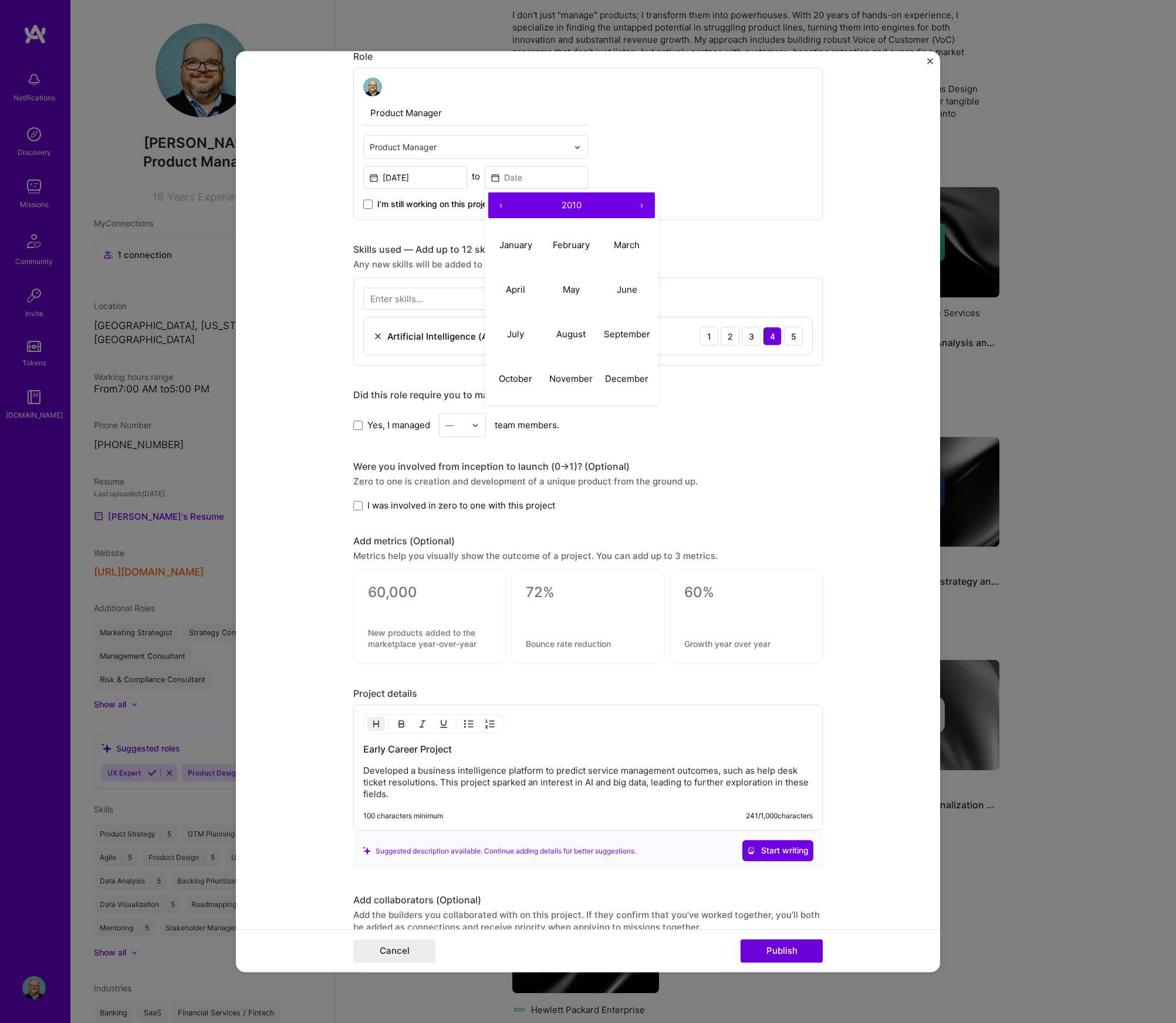
click at [496, 205] on button "‹" at bounding box center [501, 205] width 26 height 26
click at [515, 329] on abbr "July" at bounding box center [515, 333] width 17 height 11
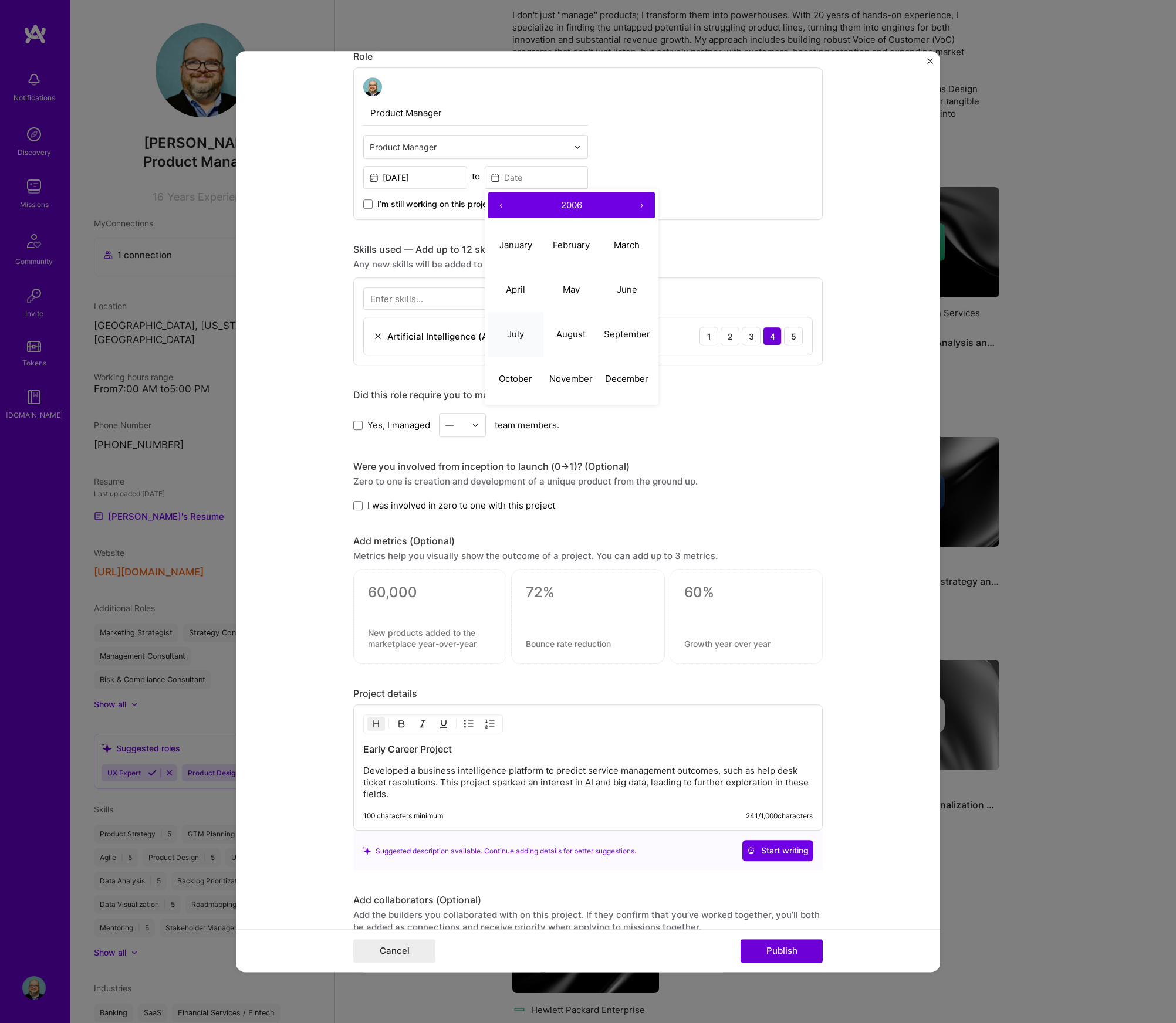
type input "[DATE]"
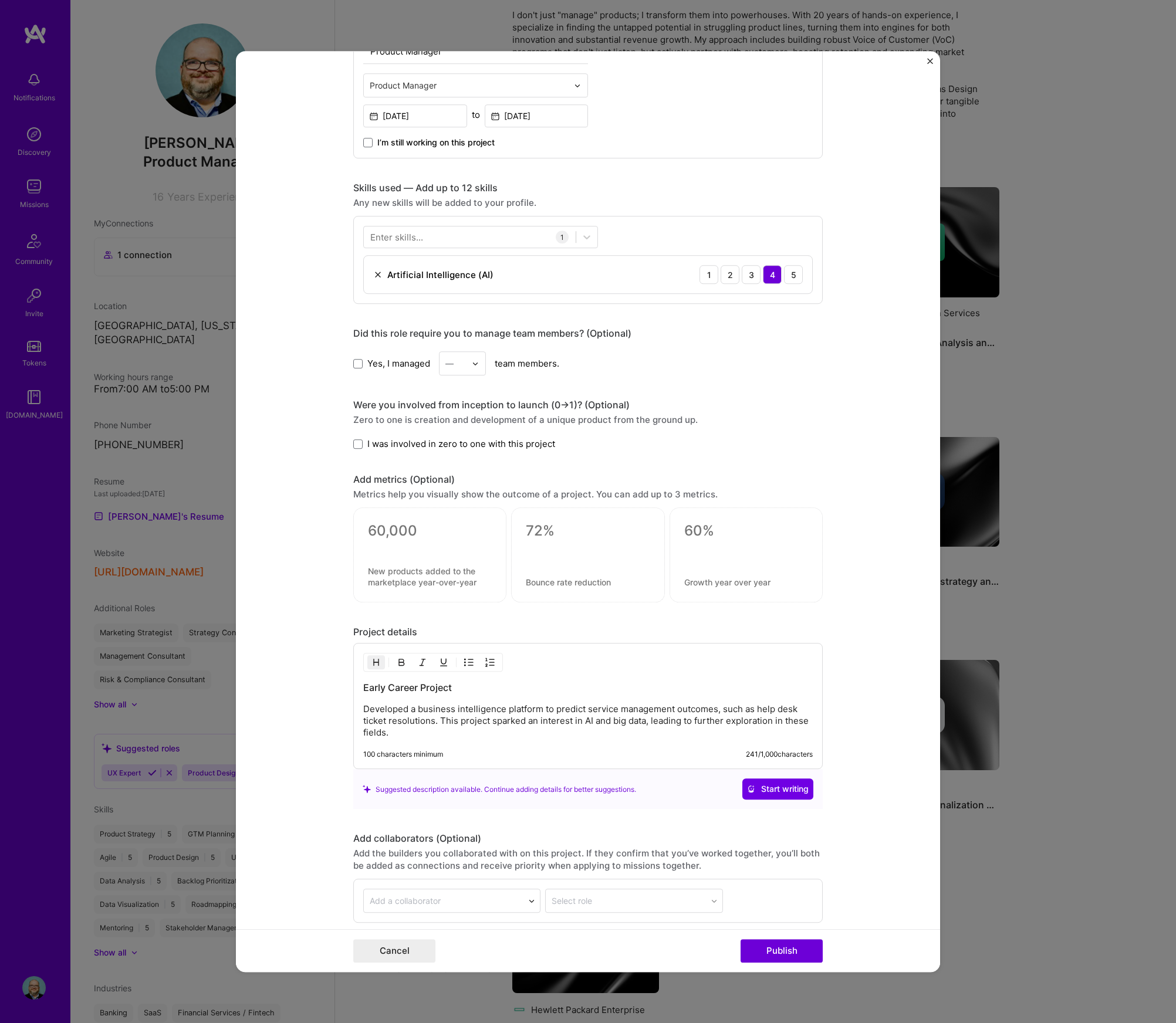
scroll to position [556, 0]
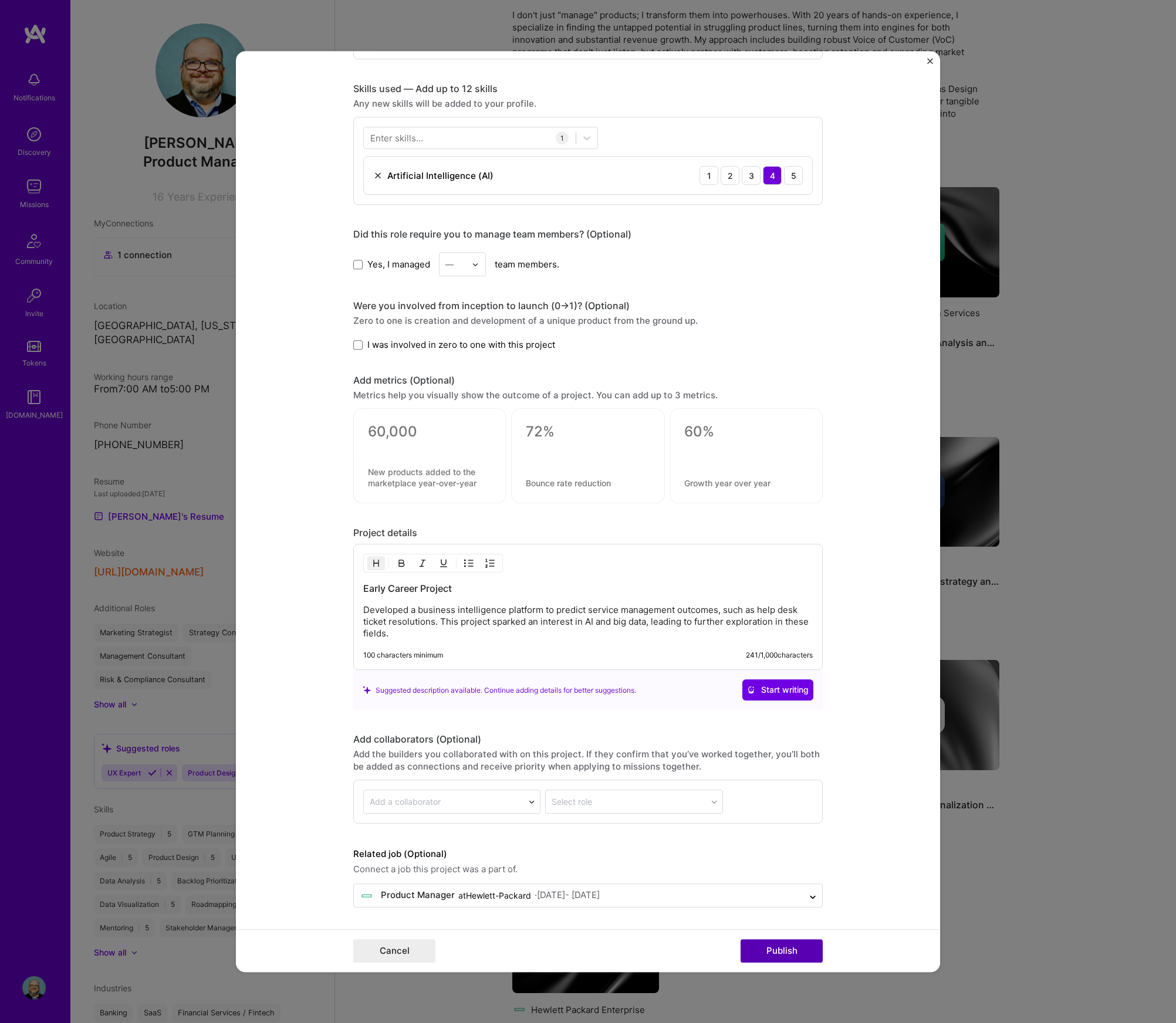
click at [768, 945] on button "Publish" at bounding box center [781, 950] width 82 height 24
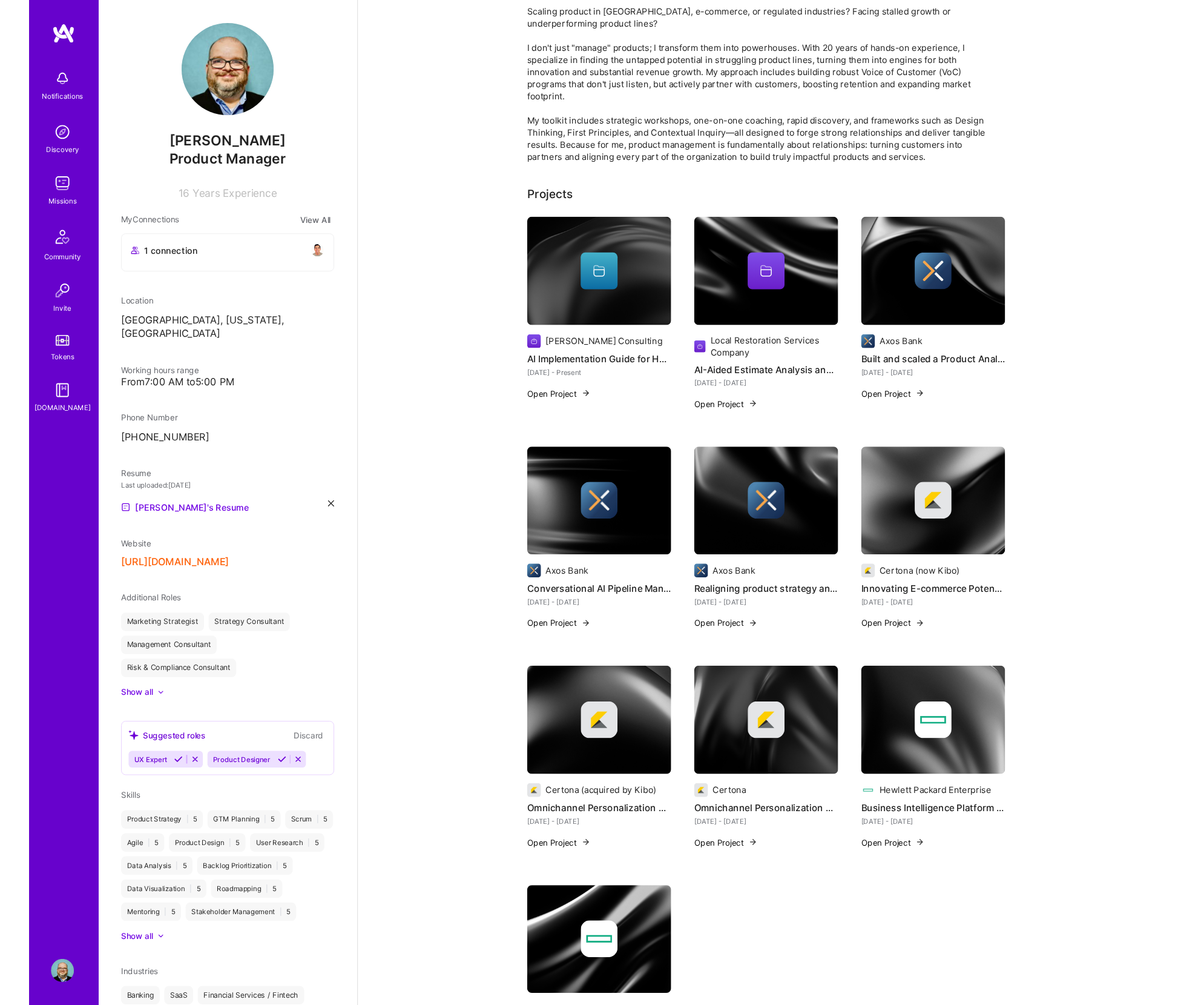
scroll to position [0, 0]
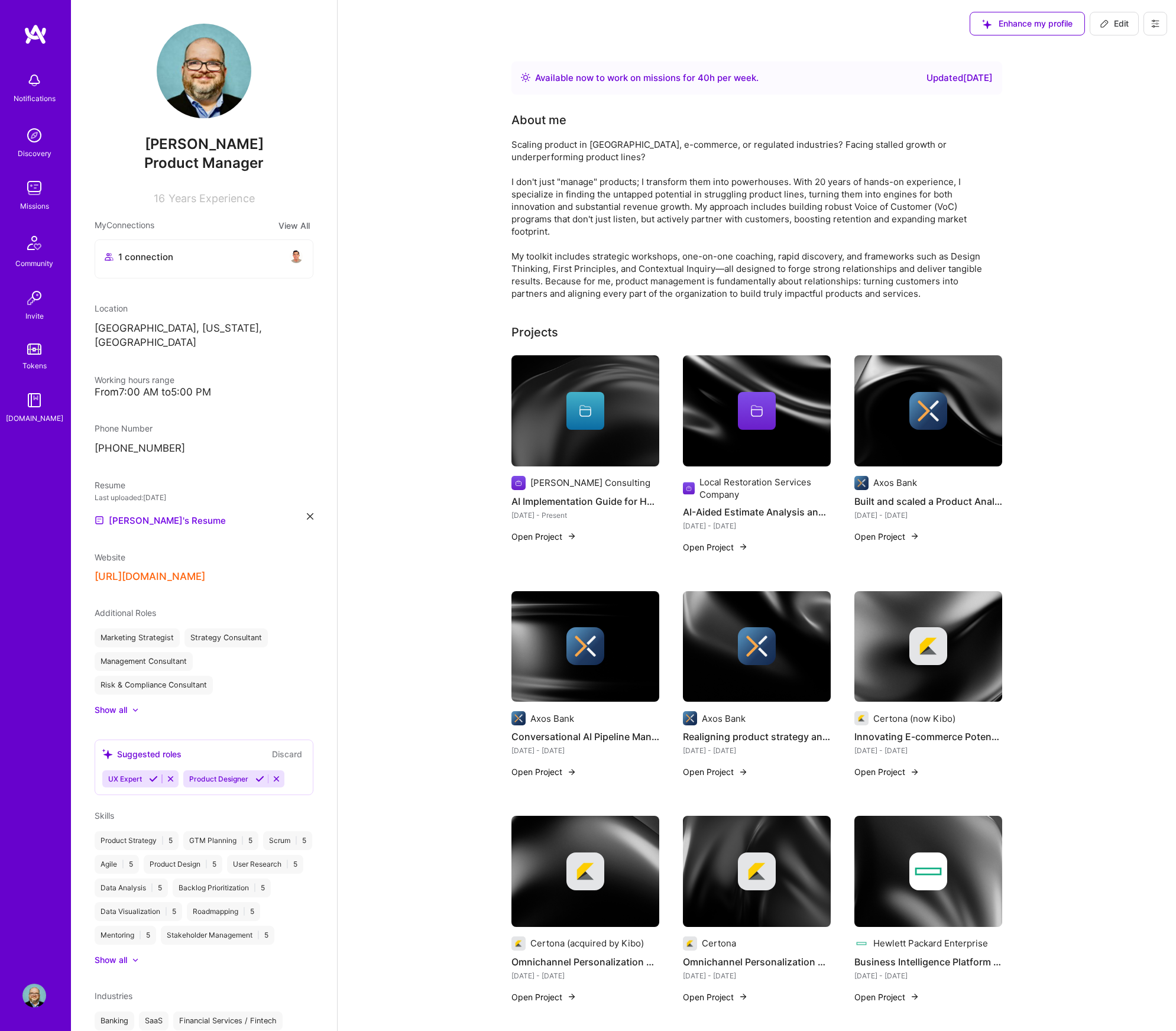
click at [927, 80] on div "Updated [DATE]" at bounding box center [960, 77] width 66 height 14
click at [624, 76] on div "Available now to work on missions for 40 h per week ." at bounding box center [646, 77] width 224 height 14
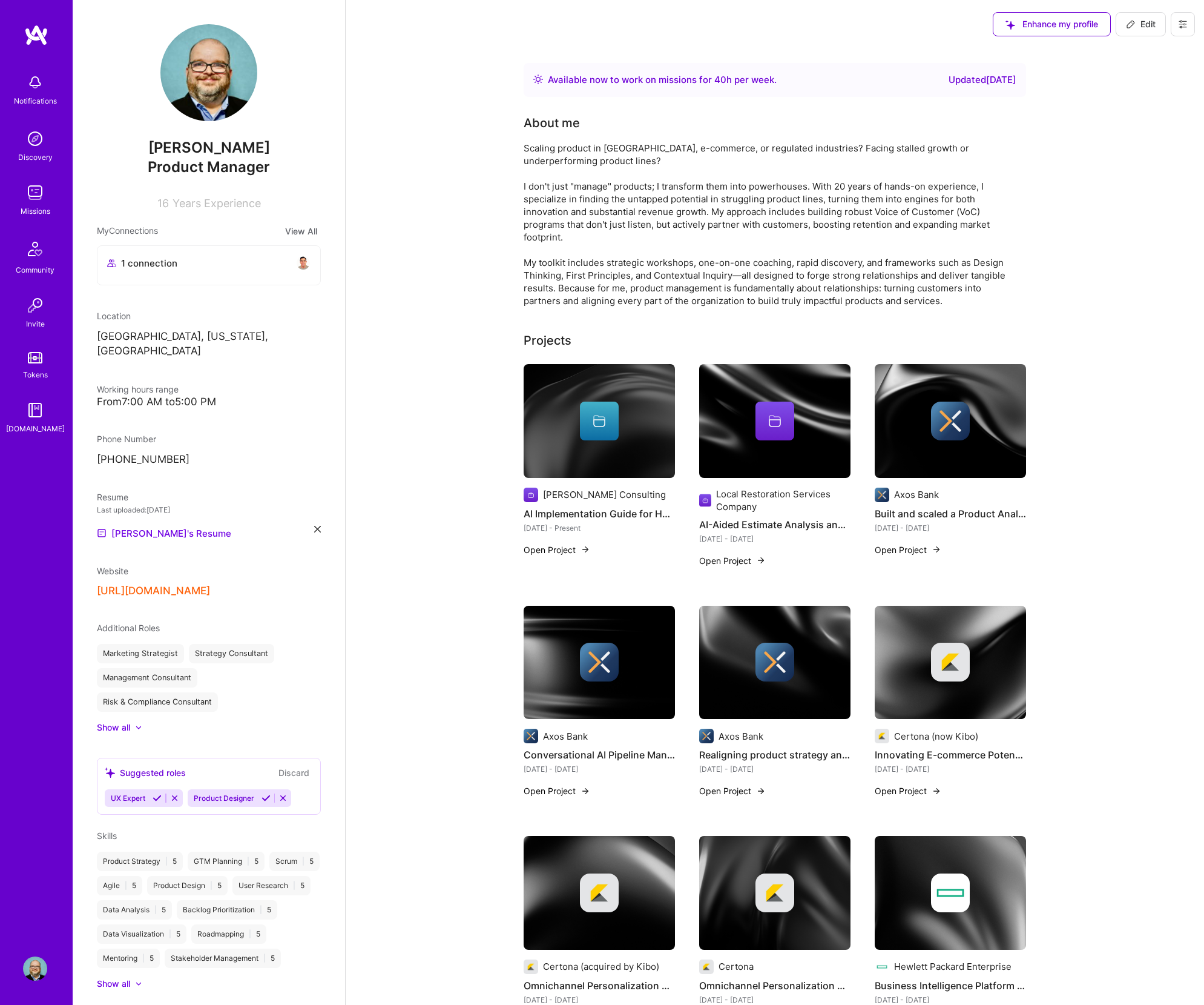
click at [27, 192] on img at bounding box center [35, 192] width 24 height 24
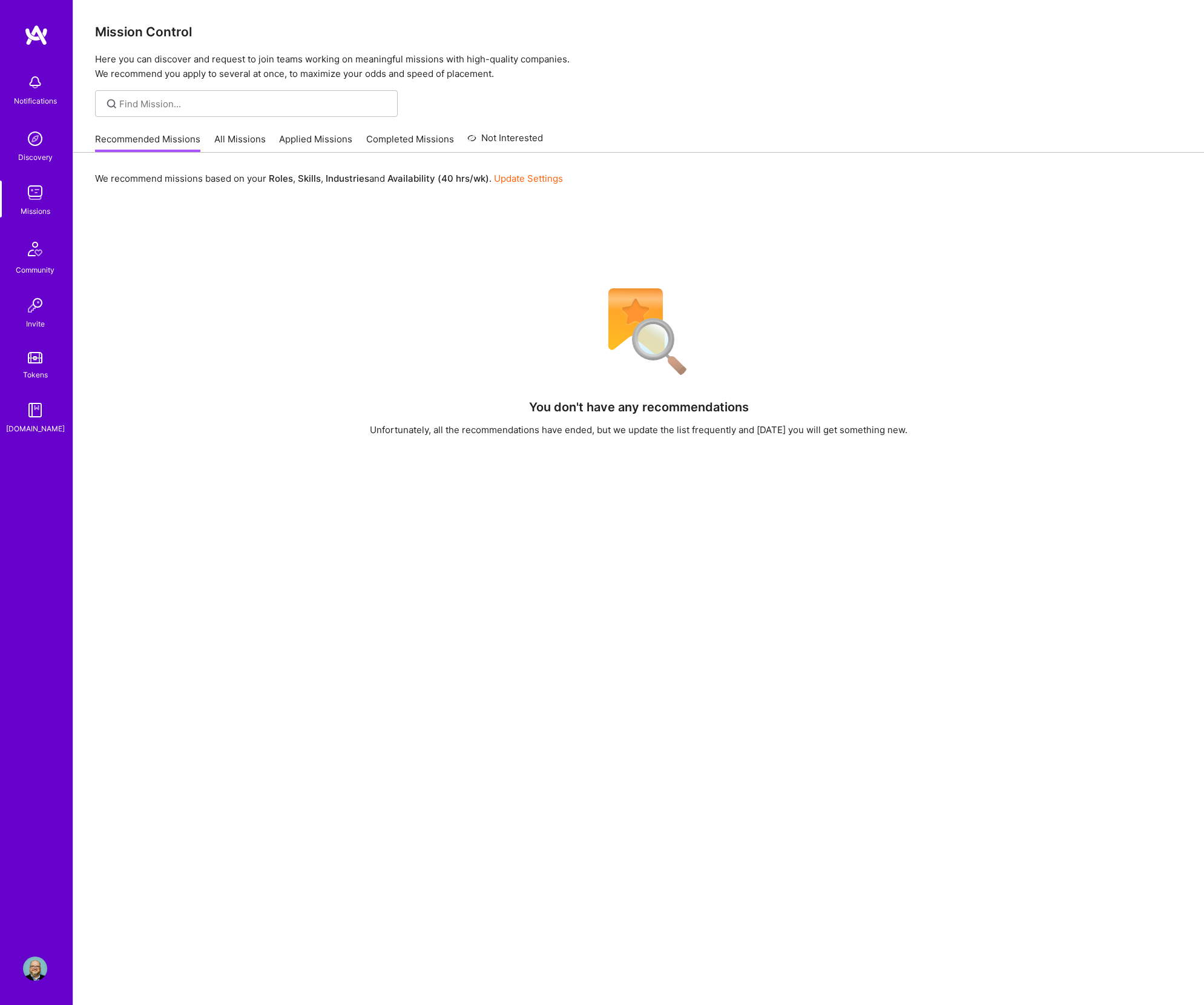
click at [313, 138] on link "Applied Missions" at bounding box center [316, 142] width 73 height 20
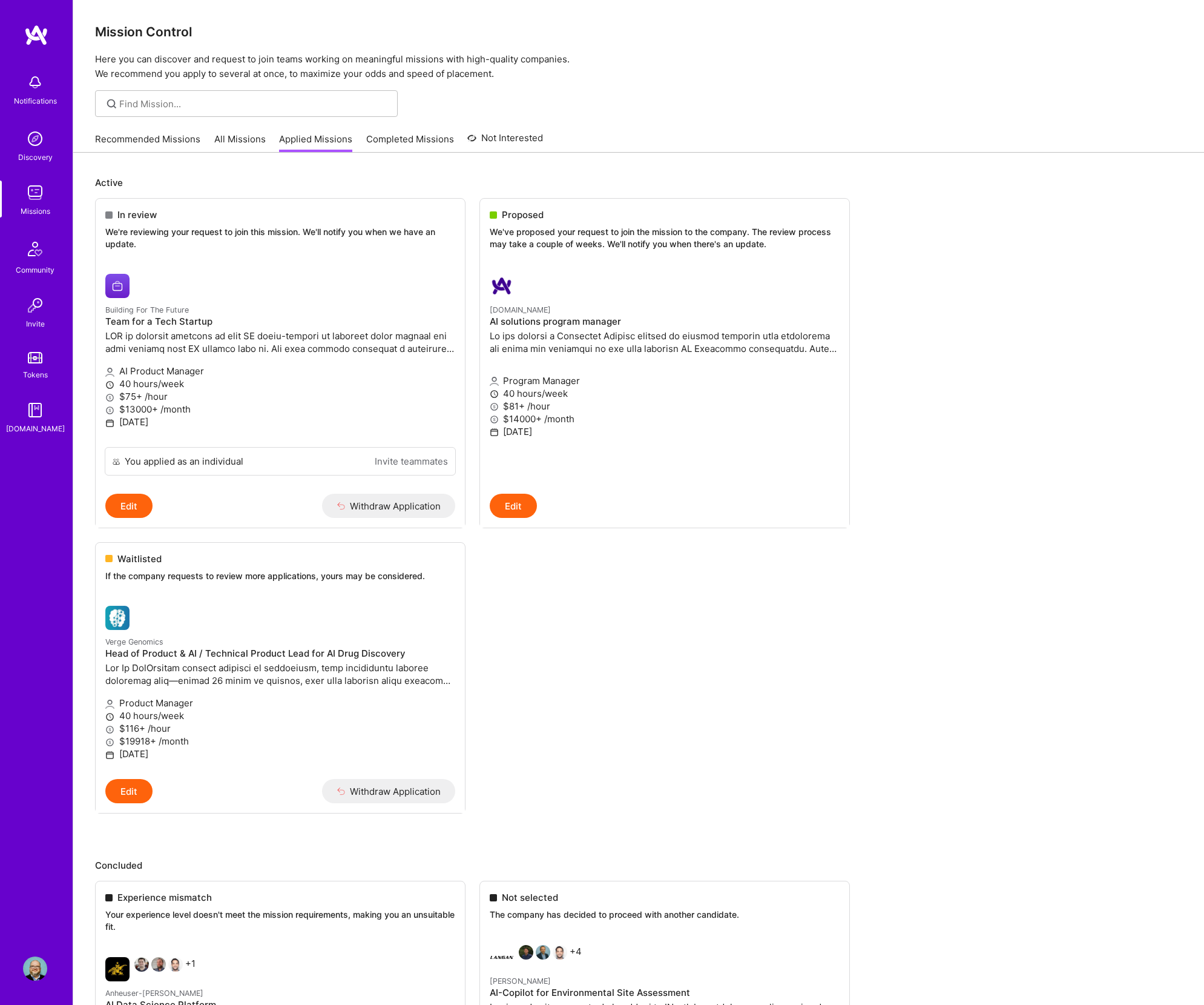
click at [582, 659] on ul "In review We're reviewing your request to join this mission. We'll notify you w…" at bounding box center [638, 523] width 1087 height 651
